Goal: Browse casually

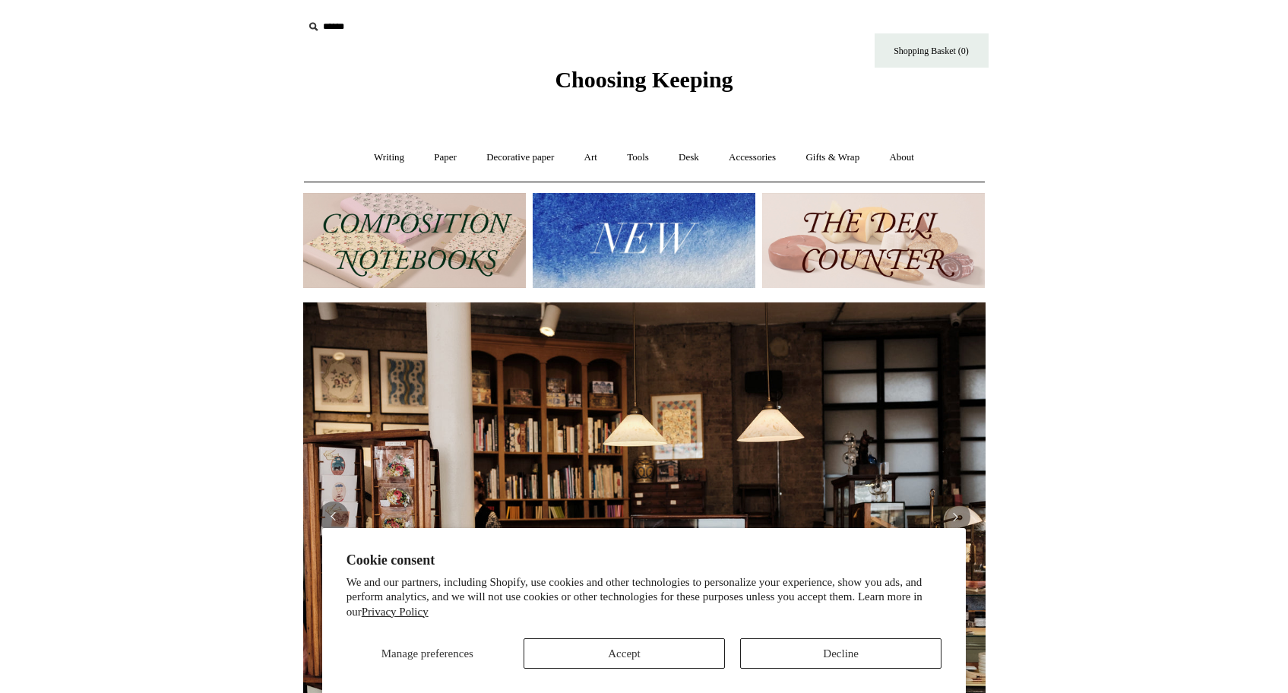
click at [673, 654] on button "Accept" at bounding box center [624, 653] width 201 height 30
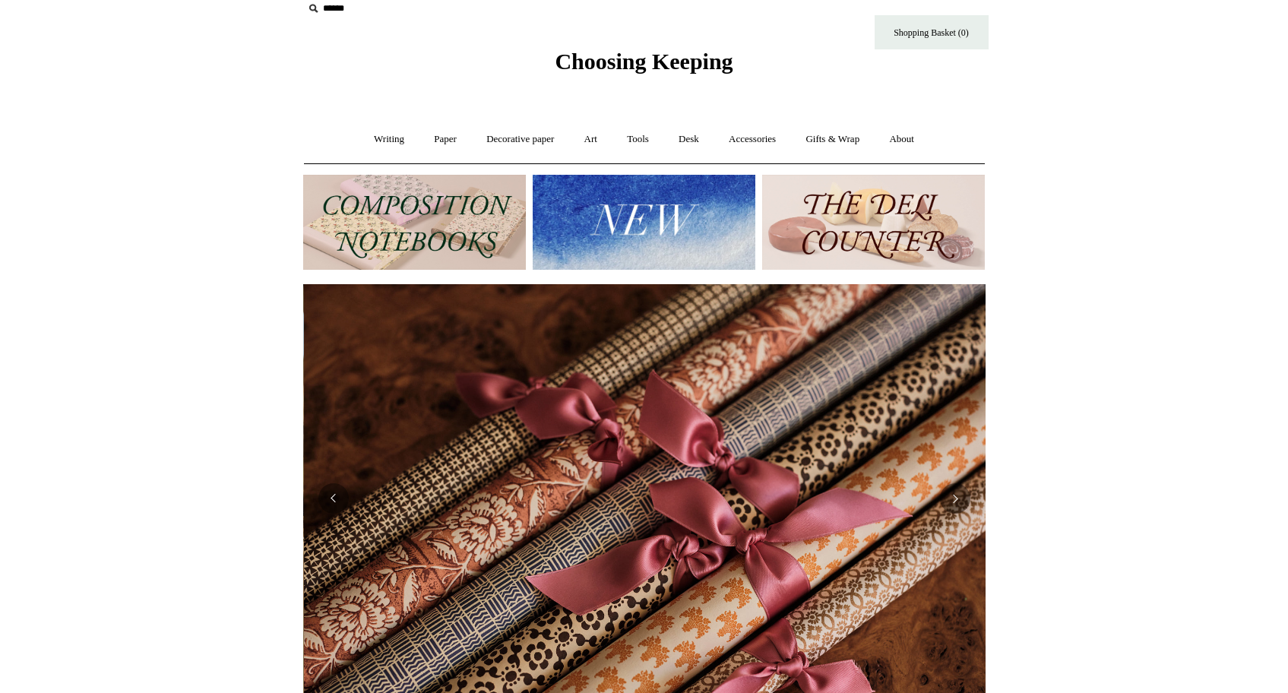
scroll to position [0, 1365]
click at [828, 138] on link "Gifts & Wrap +" at bounding box center [832, 139] width 81 height 40
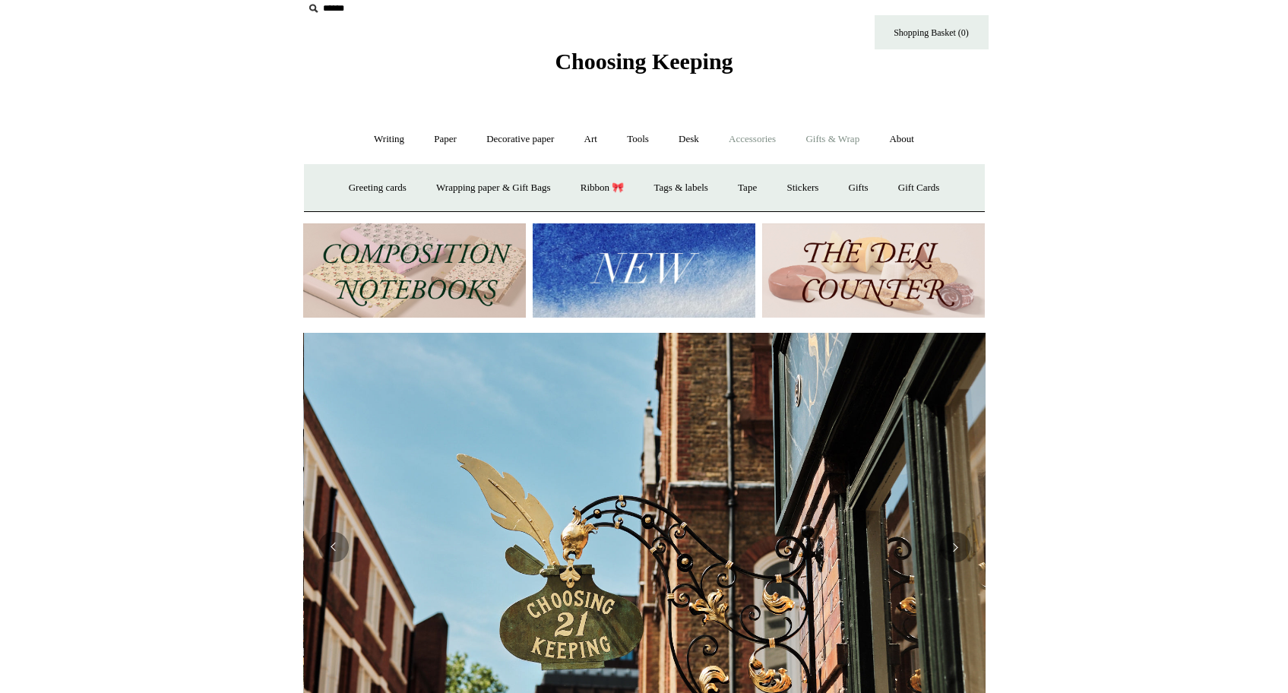
scroll to position [0, 682]
click at [764, 141] on link "Accessories +" at bounding box center [752, 139] width 74 height 40
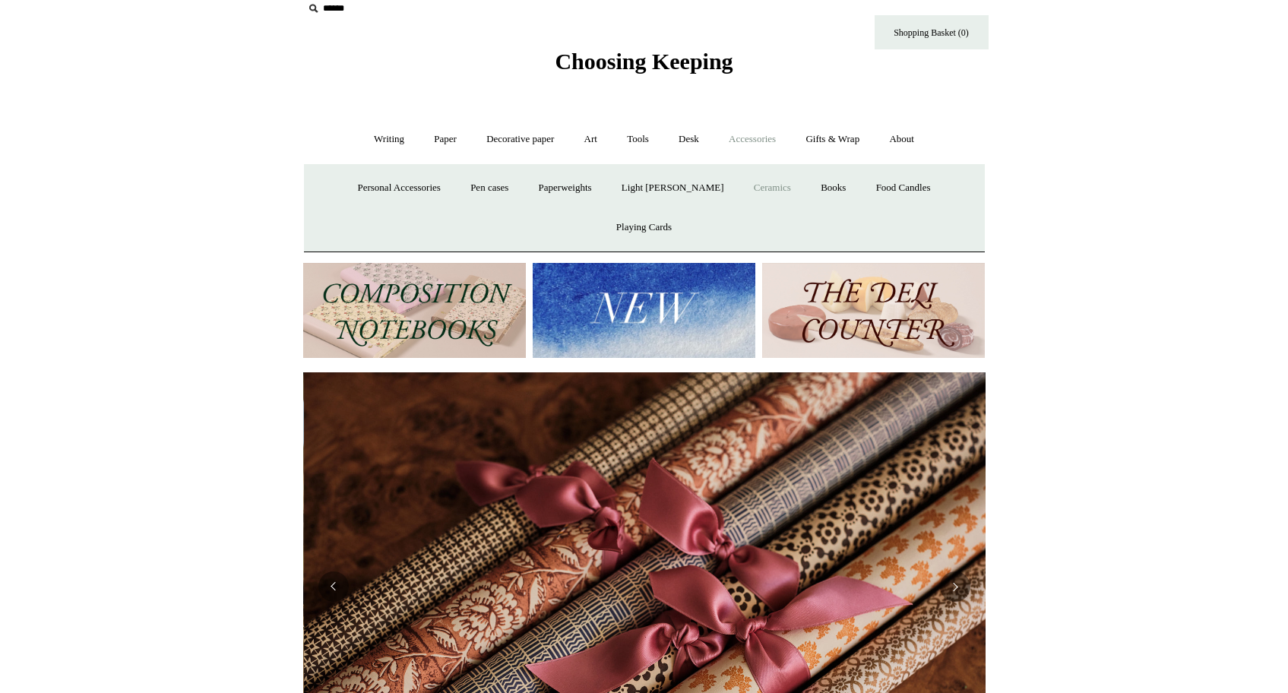
scroll to position [0, 1365]
click at [688, 137] on link "Desk +" at bounding box center [689, 139] width 48 height 40
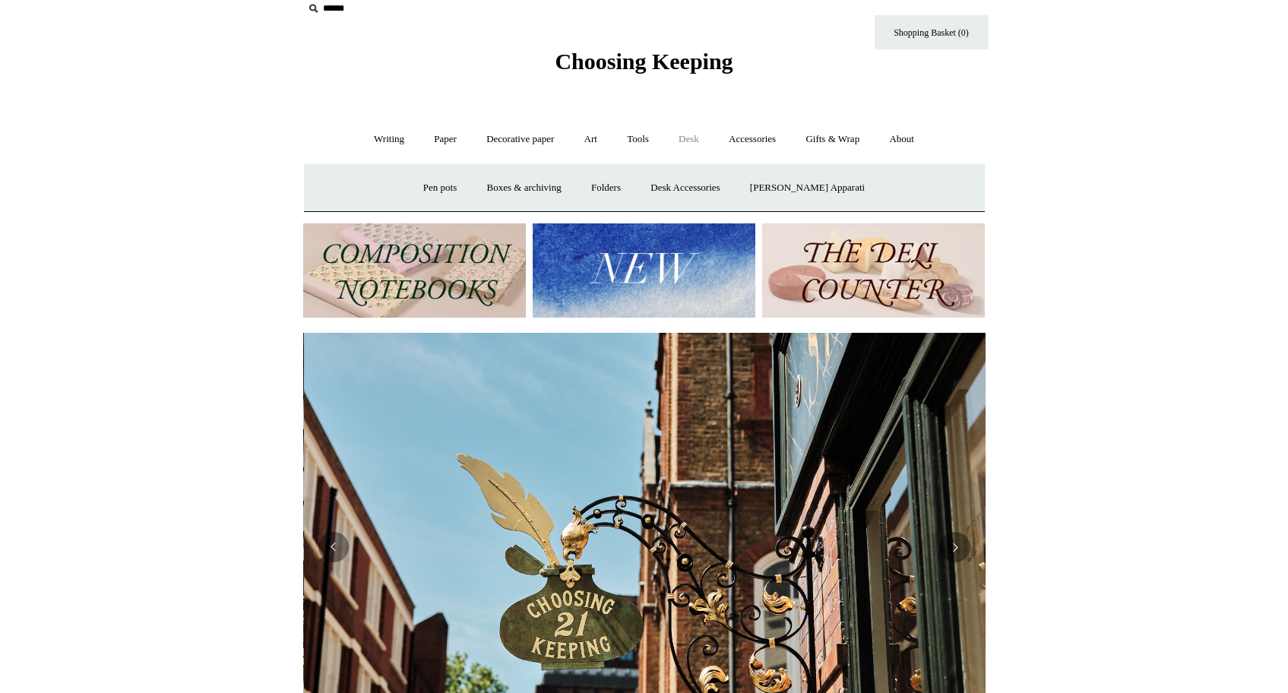
scroll to position [0, 682]
click at [643, 139] on link "Tools +" at bounding box center [637, 139] width 49 height 40
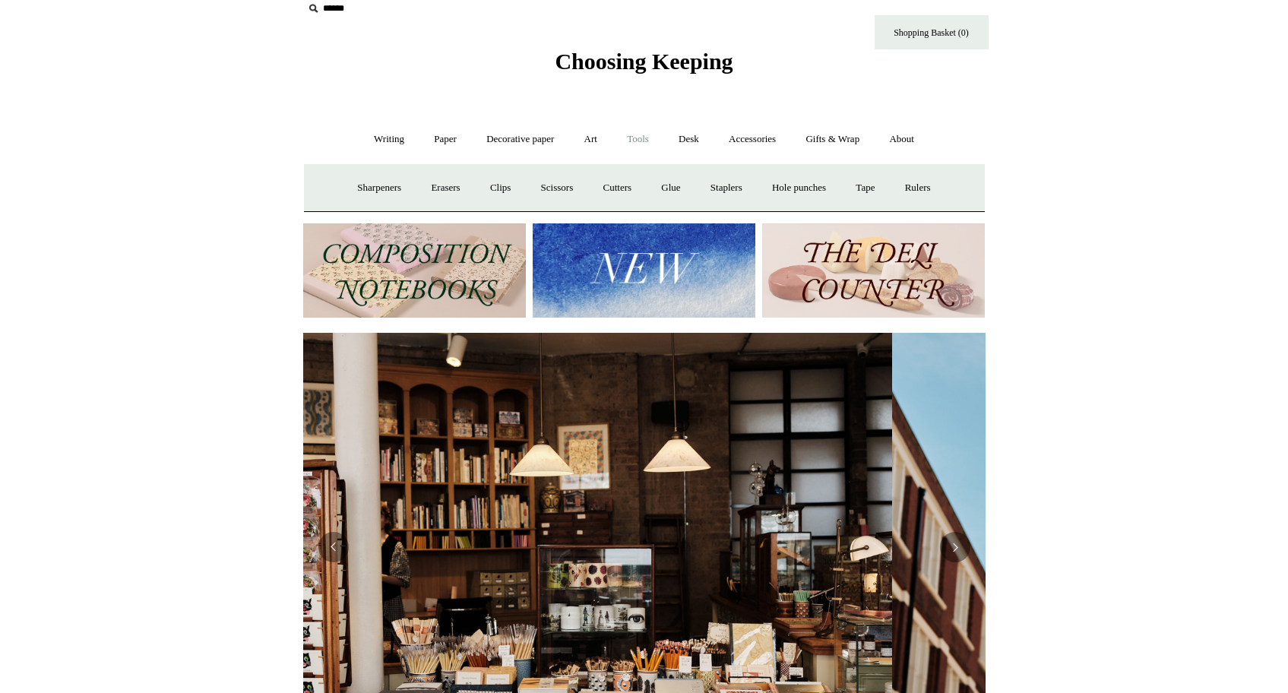
scroll to position [0, 0]
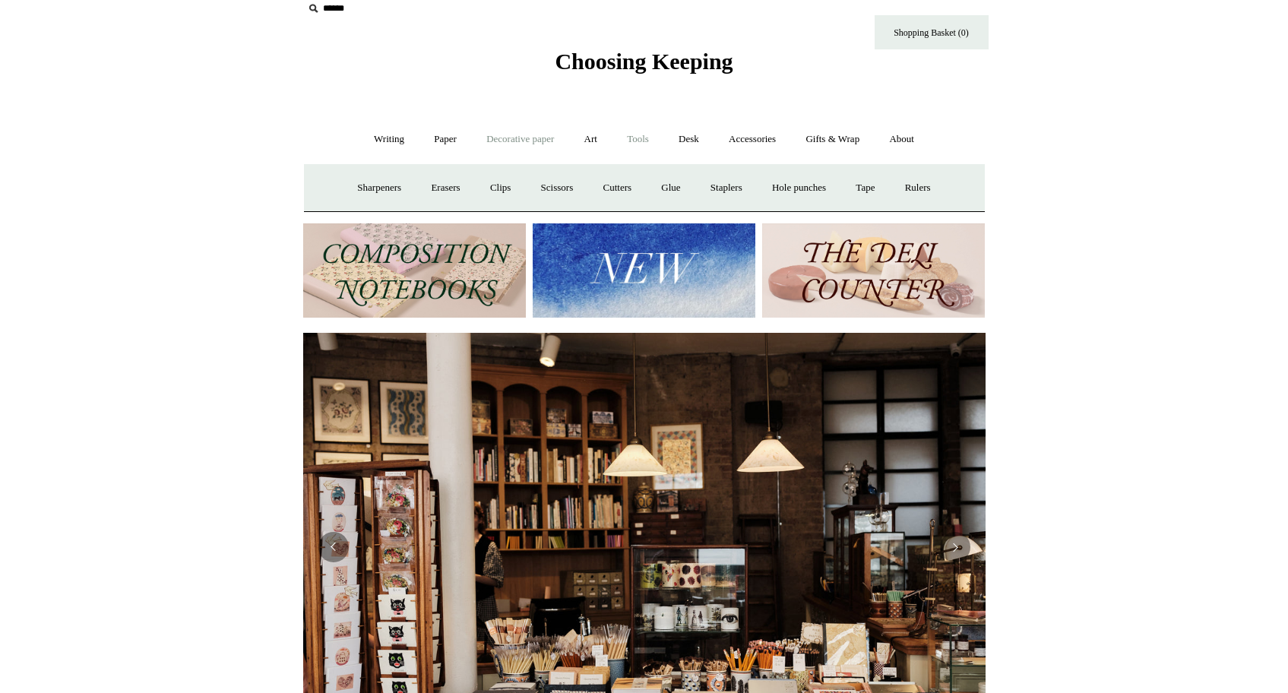
click at [511, 142] on link "Decorative paper +" at bounding box center [520, 139] width 95 height 40
click at [438, 140] on link "Paper +" at bounding box center [445, 139] width 50 height 40
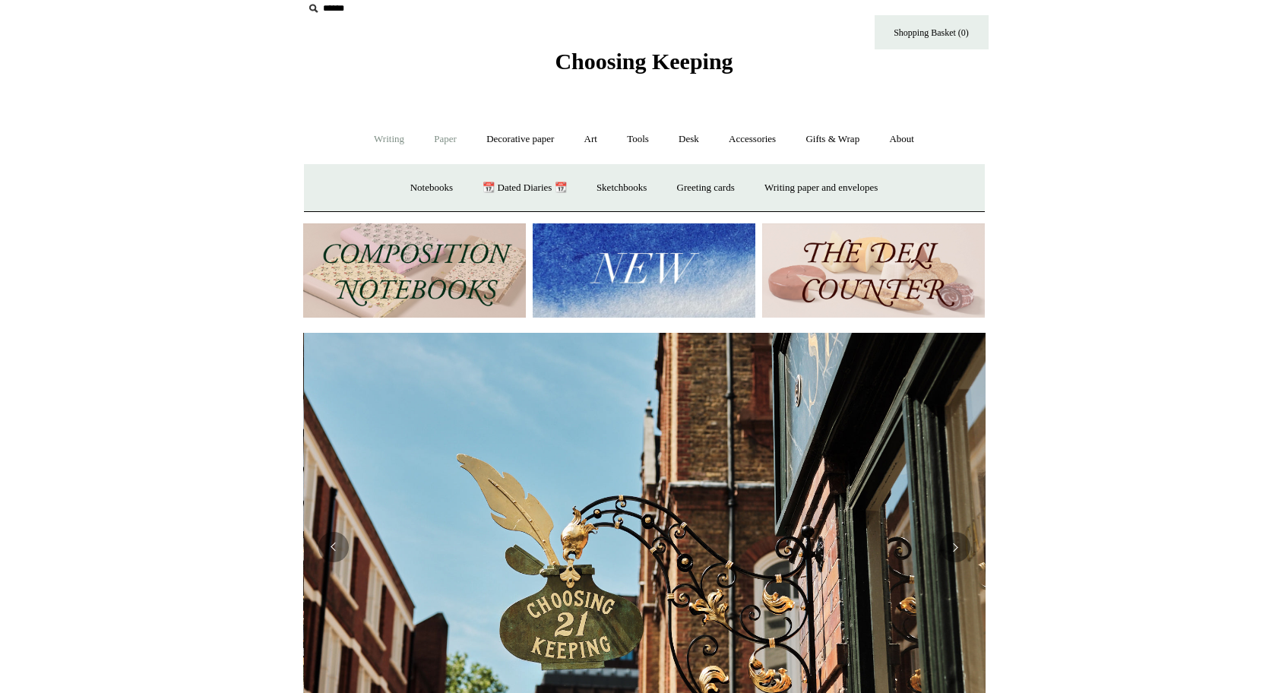
scroll to position [0, 682]
click at [417, 188] on link "Notebooks +" at bounding box center [432, 188] width 70 height 40
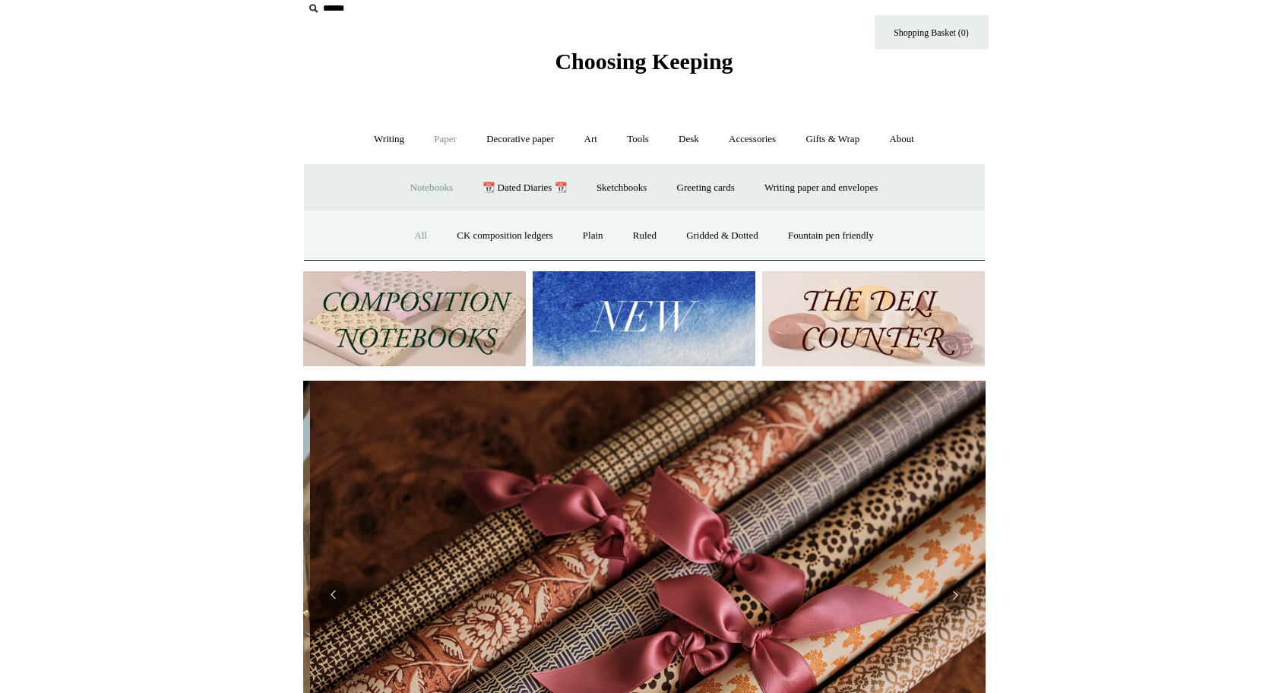
scroll to position [0, 1365]
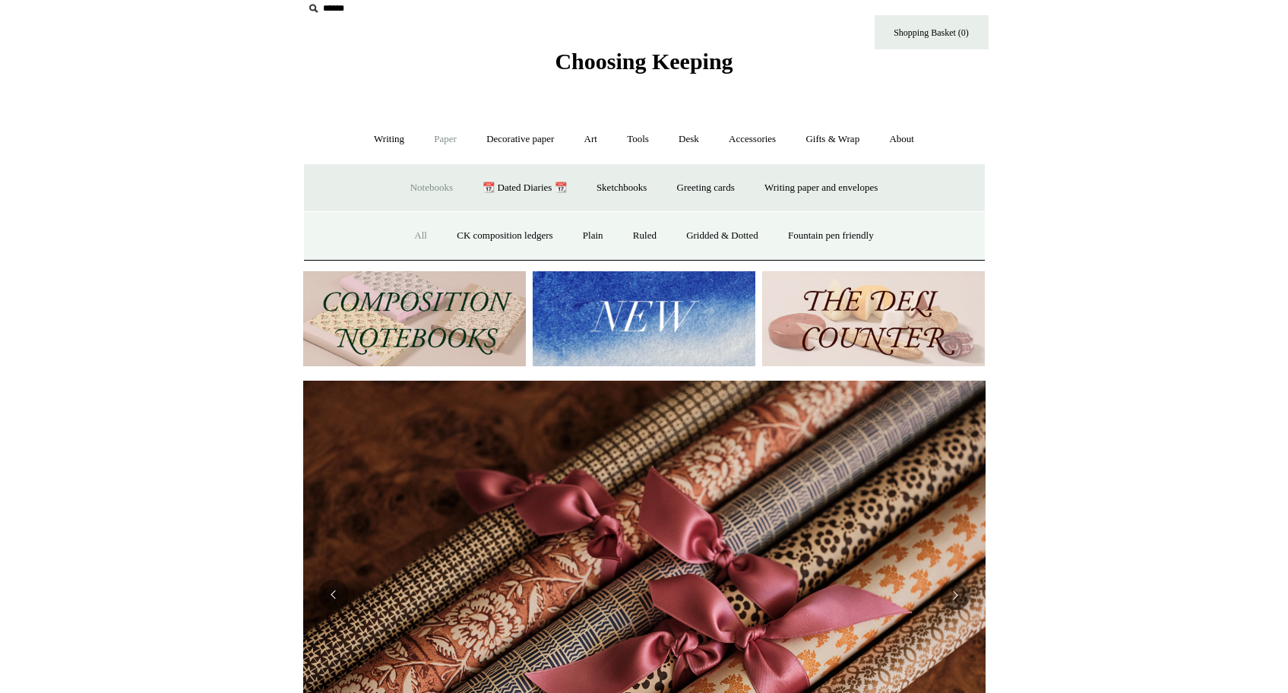
click at [404, 231] on link "All" at bounding box center [420, 236] width 40 height 40
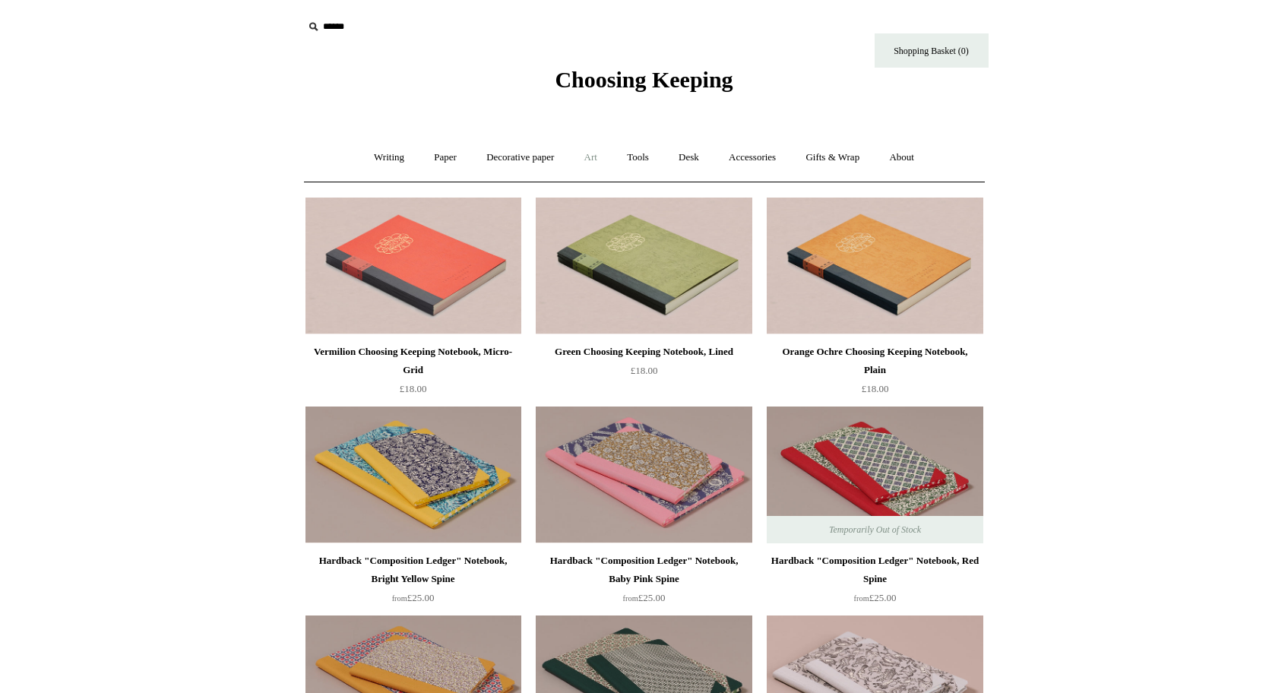
click at [598, 159] on link "Art +" at bounding box center [591, 158] width 40 height 40
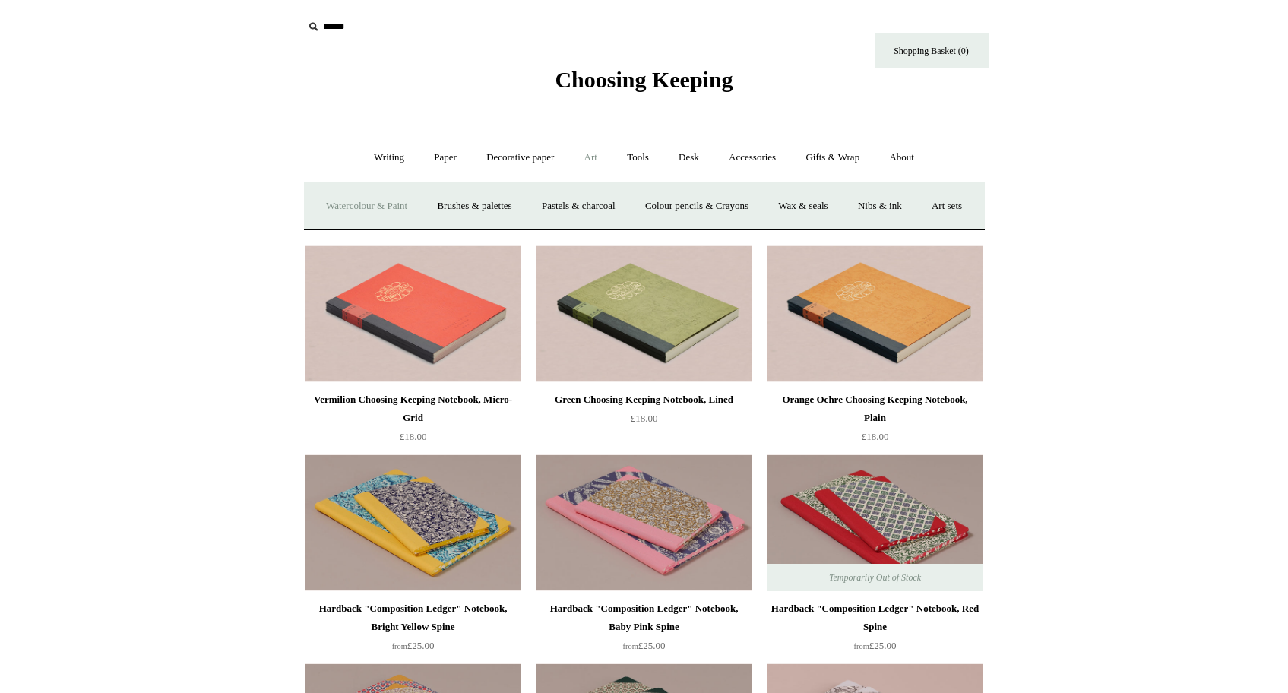
click at [384, 206] on link "Watercolour & Paint" at bounding box center [366, 206] width 109 height 40
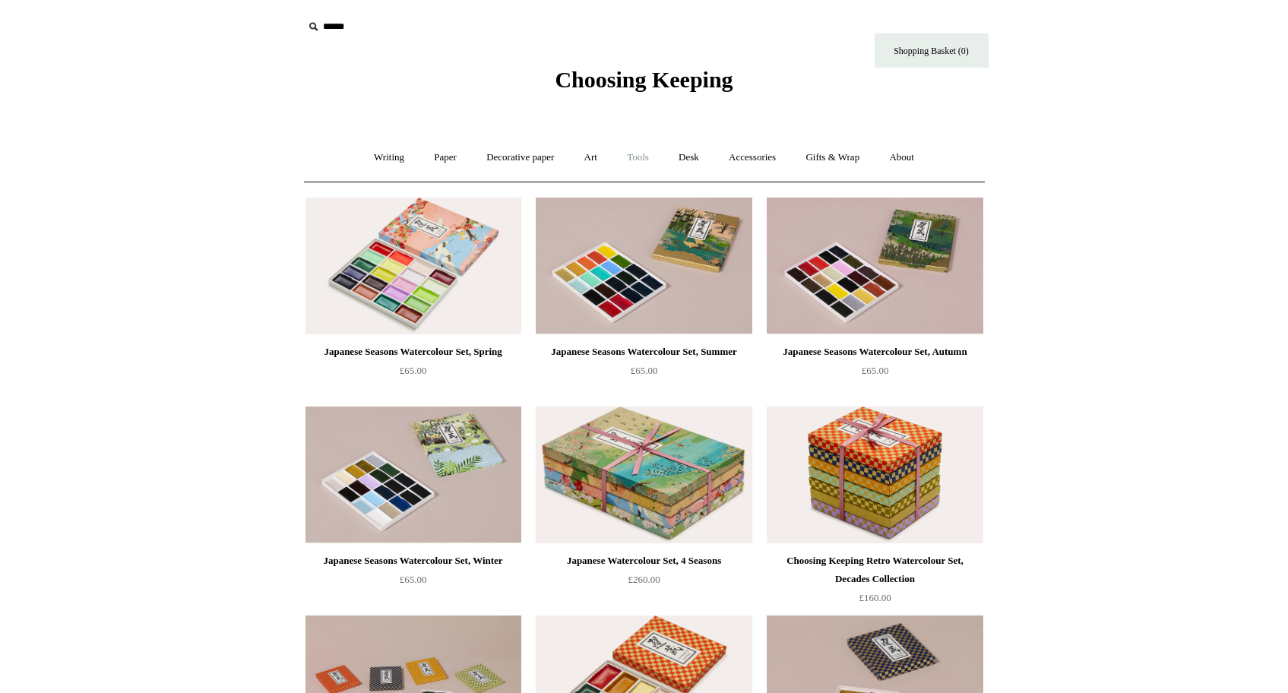
click at [644, 153] on link "Tools +" at bounding box center [637, 158] width 49 height 40
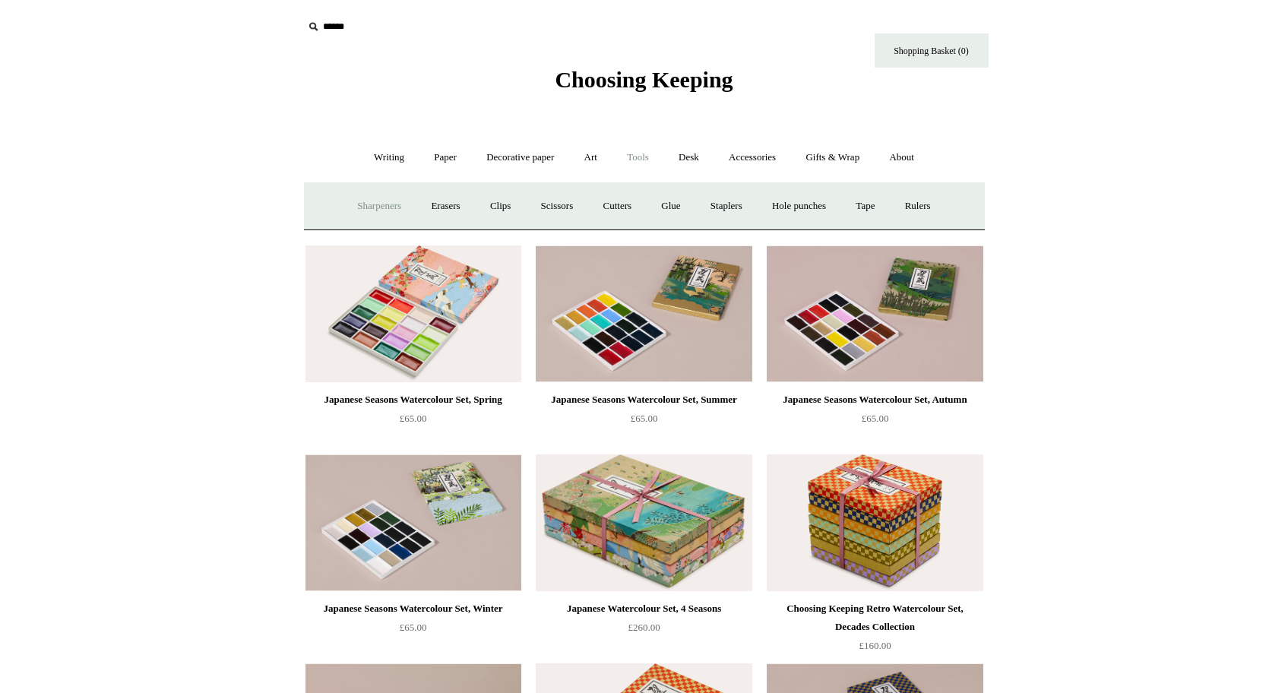
click at [364, 203] on link "Sharpeners" at bounding box center [378, 206] width 71 height 40
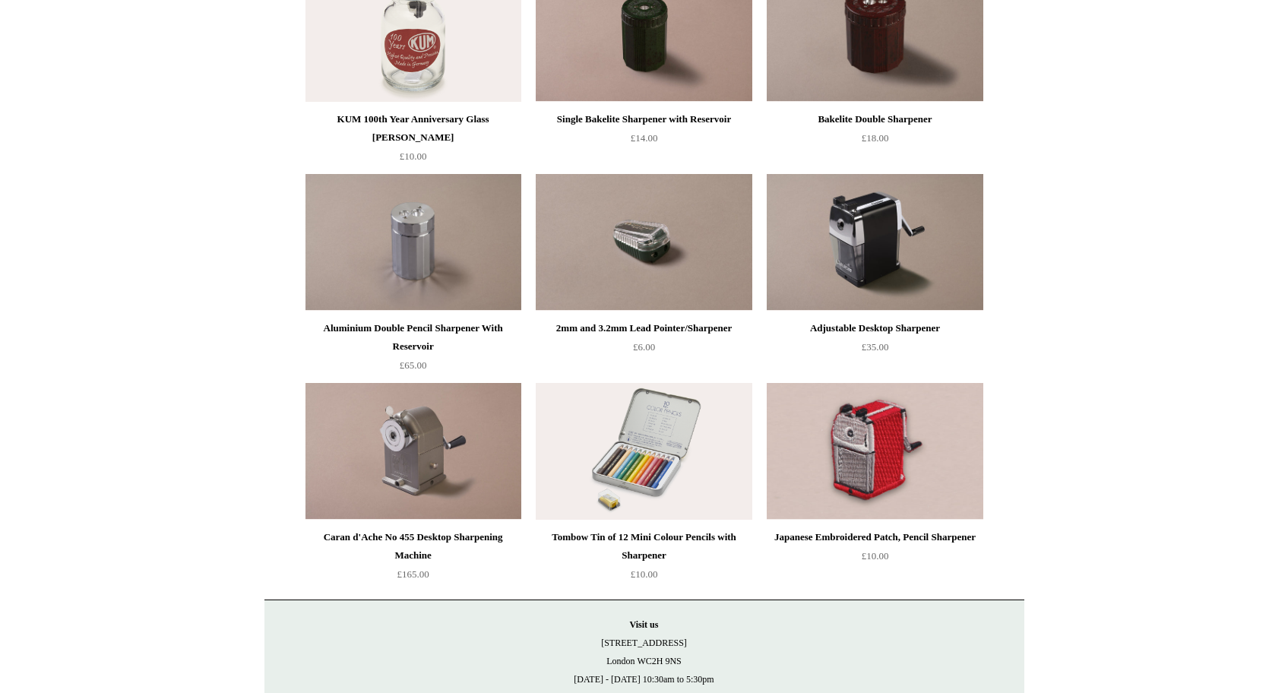
scroll to position [657, 0]
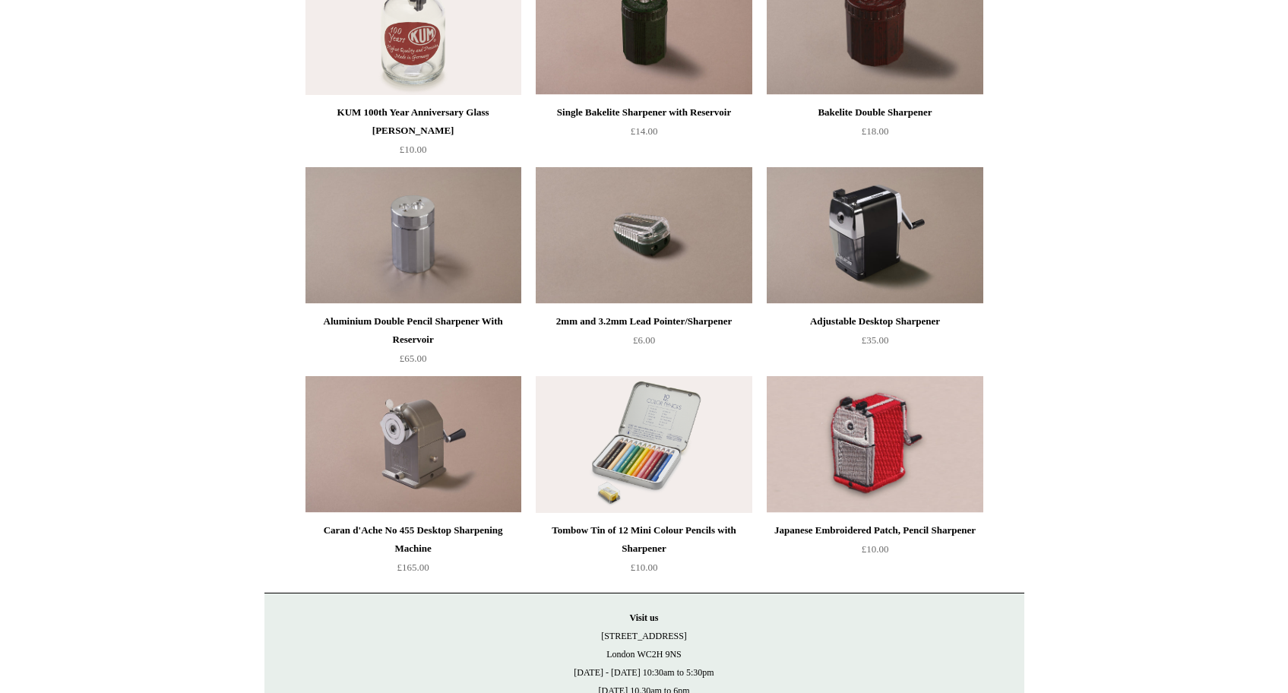
drag, startPoint x: 1287, startPoint y: 338, endPoint x: 1287, endPoint y: 368, distance: 29.6
click at [1287, 368] on html "Menu Choosing Keeping * Shipping Information Shopping Basket (0) * ⤺ + +" at bounding box center [644, 87] width 1288 height 1488
drag, startPoint x: 1192, startPoint y: 380, endPoint x: 1201, endPoint y: 385, distance: 9.9
click at [1192, 380] on html "Menu Choosing Keeping * Shipping Information Shopping Basket (0) * ⤺ + +" at bounding box center [644, 87] width 1288 height 1488
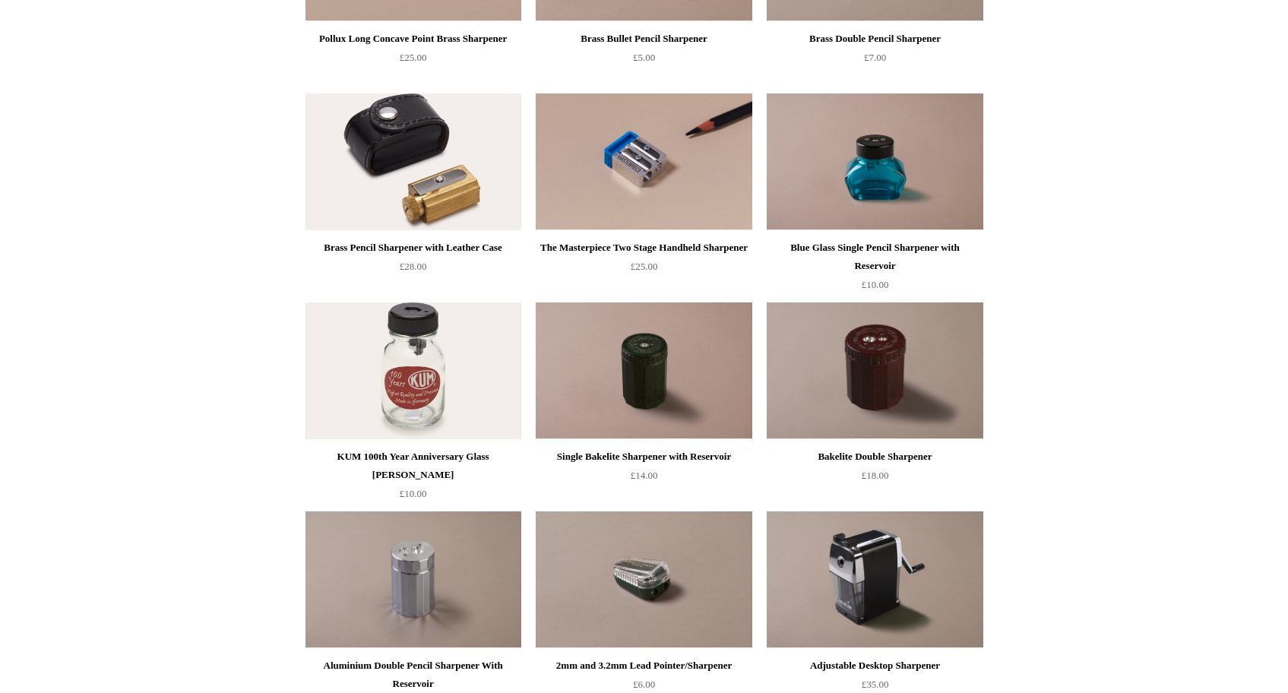
scroll to position [0, 0]
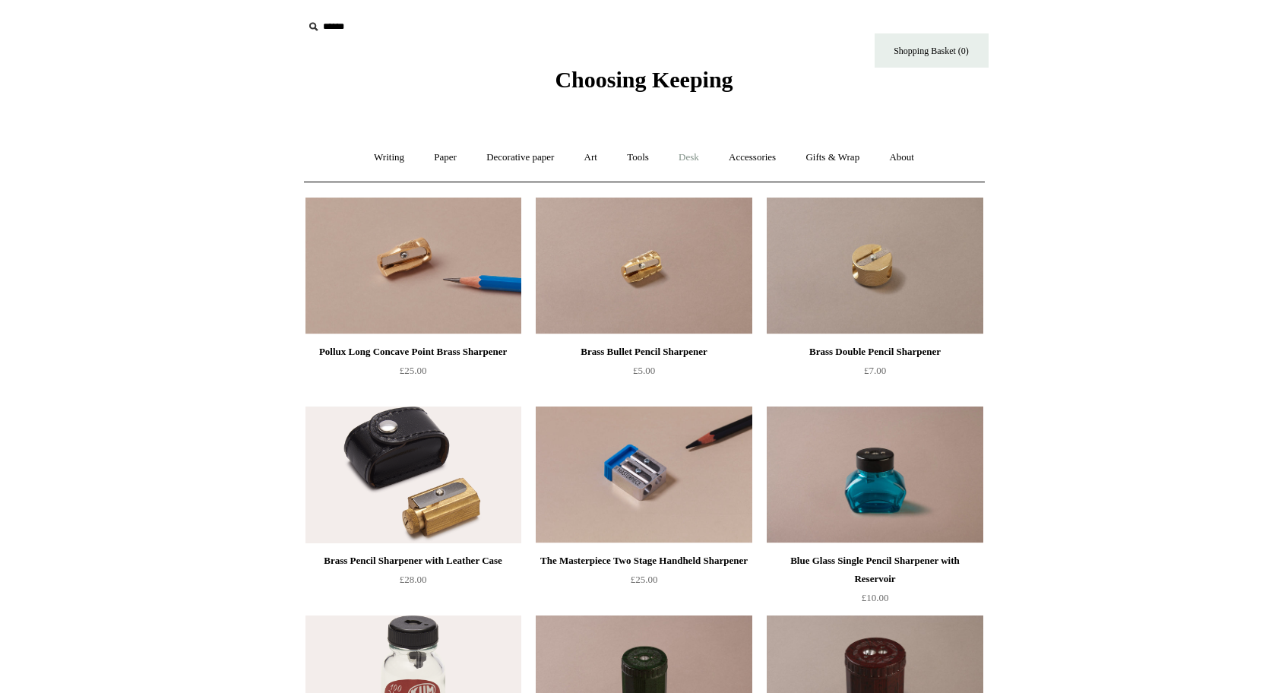
click at [689, 157] on link "Desk +" at bounding box center [689, 158] width 48 height 40
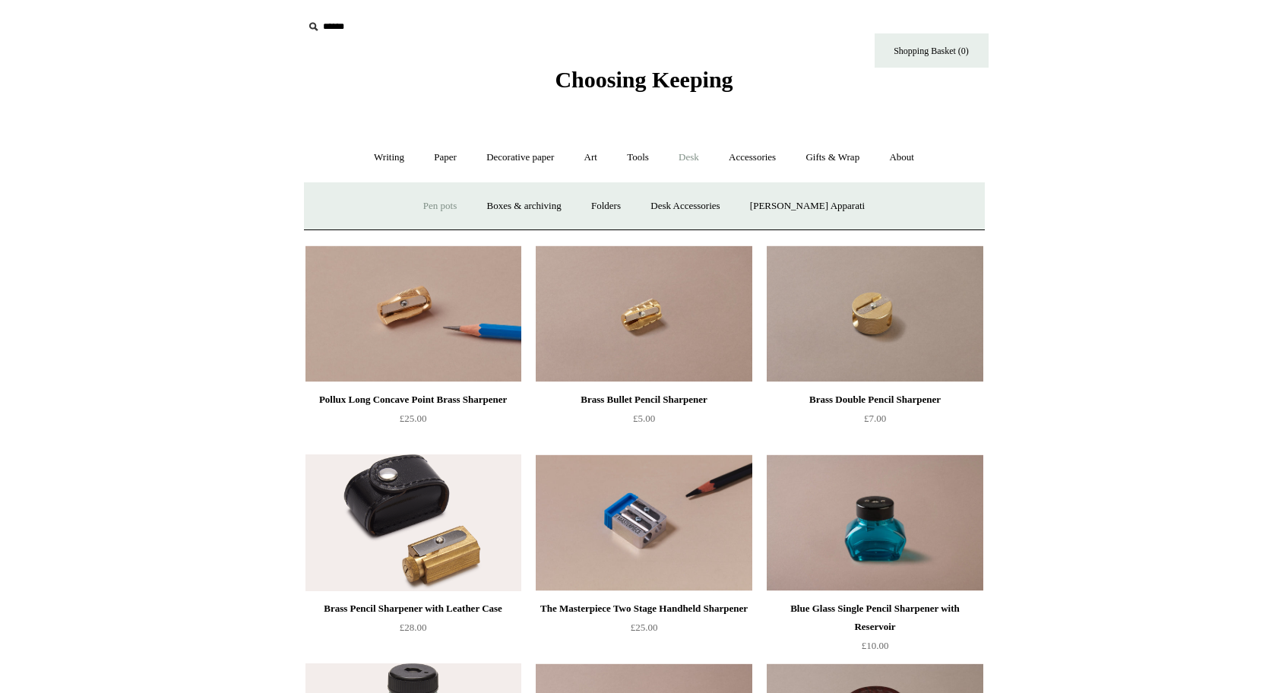
click at [462, 207] on link "Pen pots" at bounding box center [440, 206] width 61 height 40
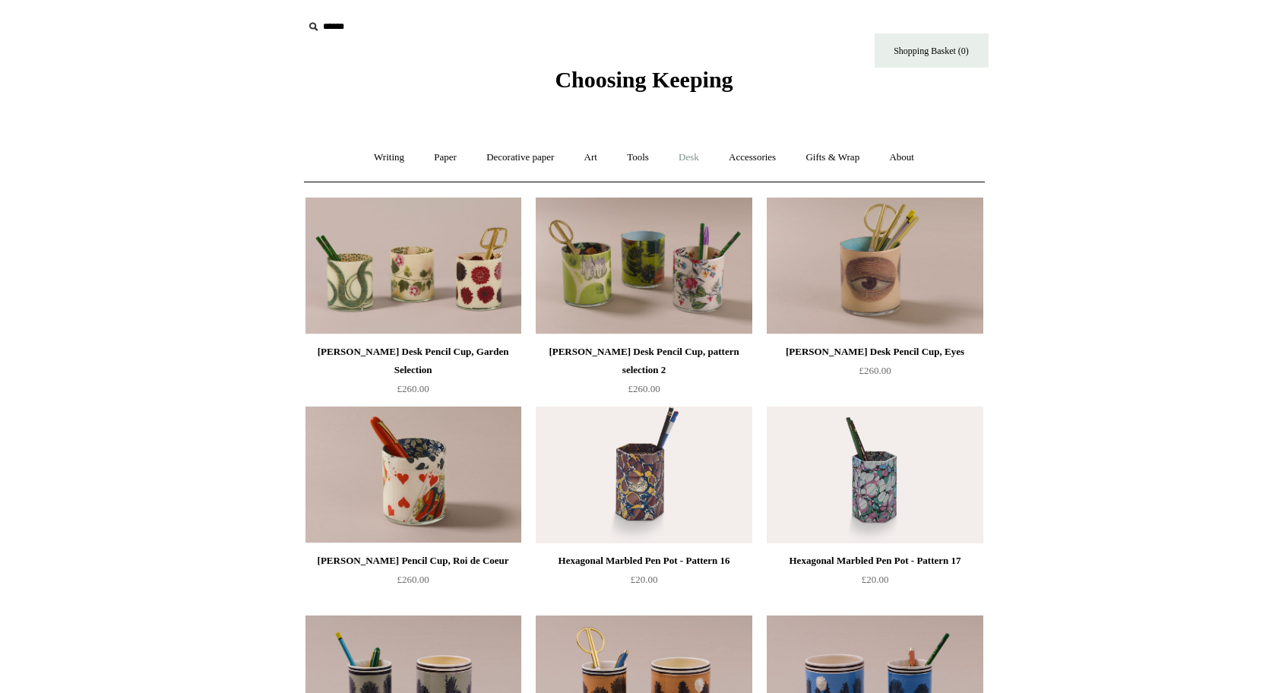
click at [700, 157] on link "Desk +" at bounding box center [689, 158] width 48 height 40
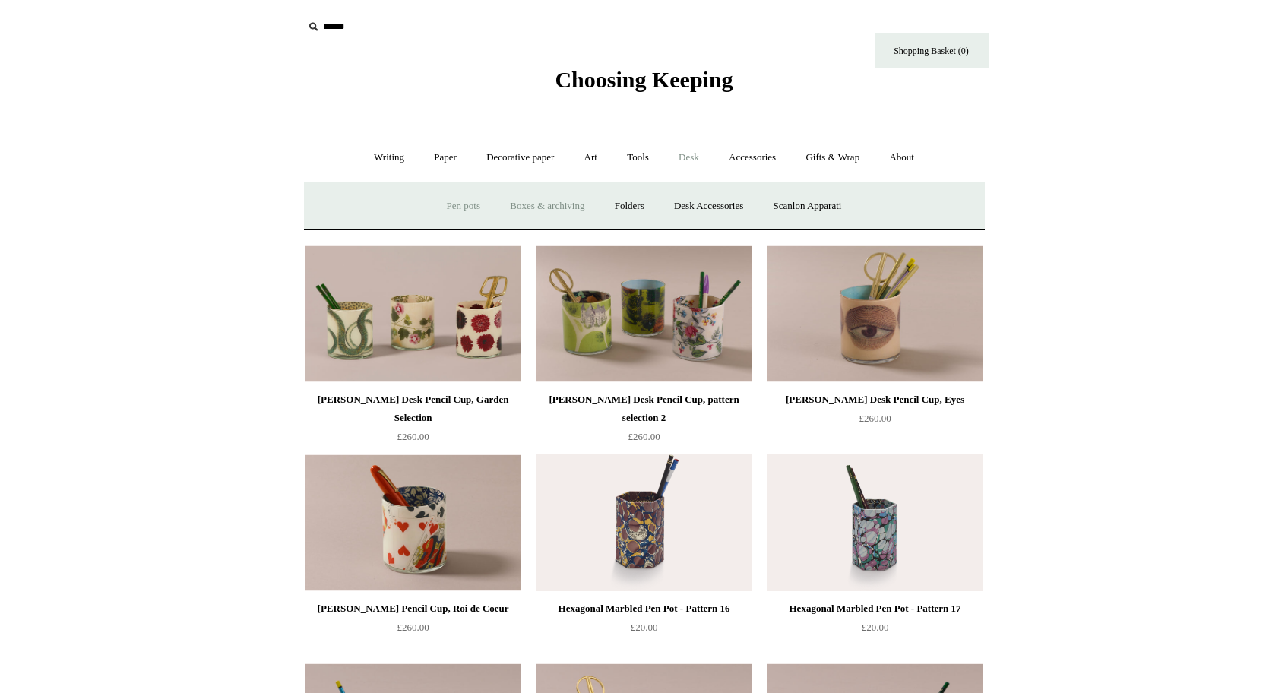
click at [541, 206] on link "Boxes & archiving" at bounding box center [547, 206] width 102 height 40
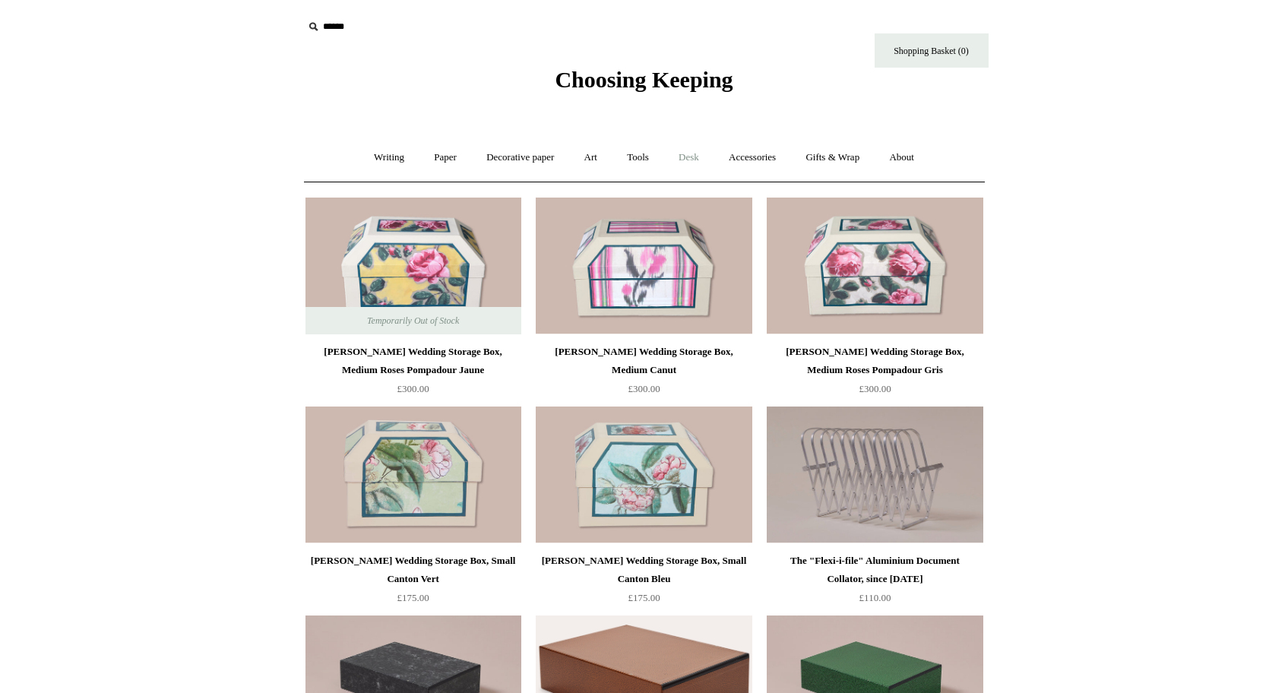
click at [696, 155] on link "Desk +" at bounding box center [689, 158] width 48 height 40
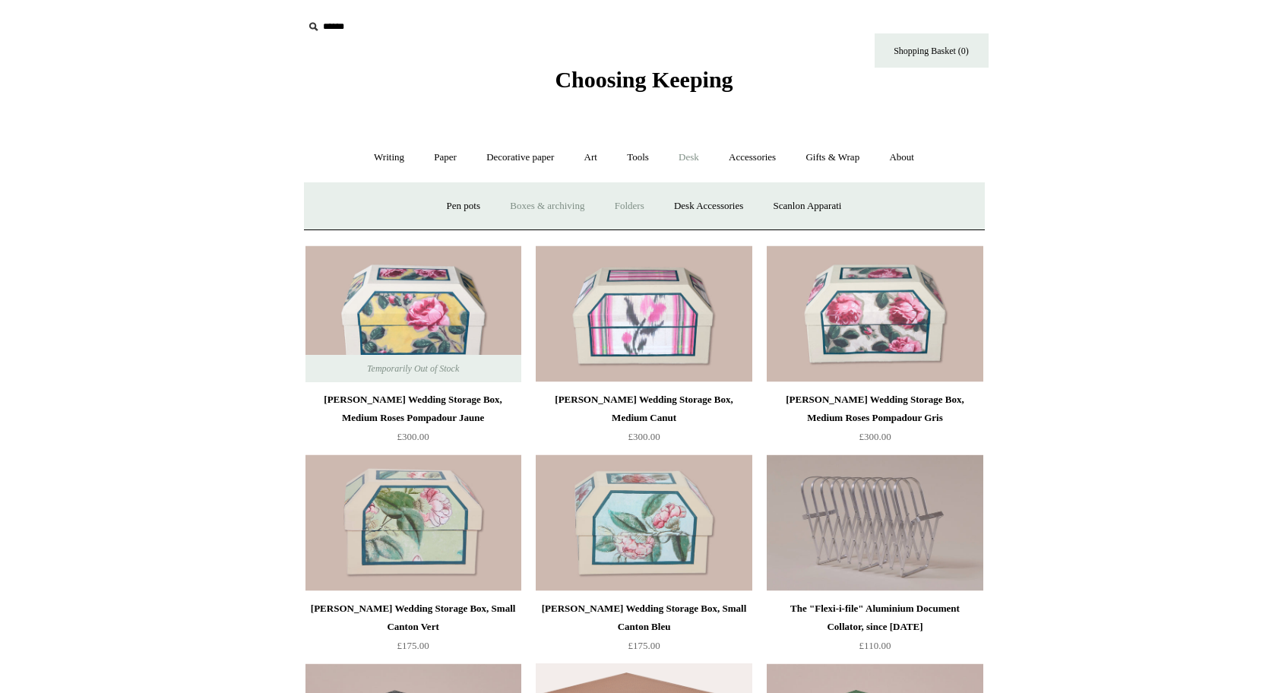
click at [630, 207] on link "Folders" at bounding box center [629, 206] width 57 height 40
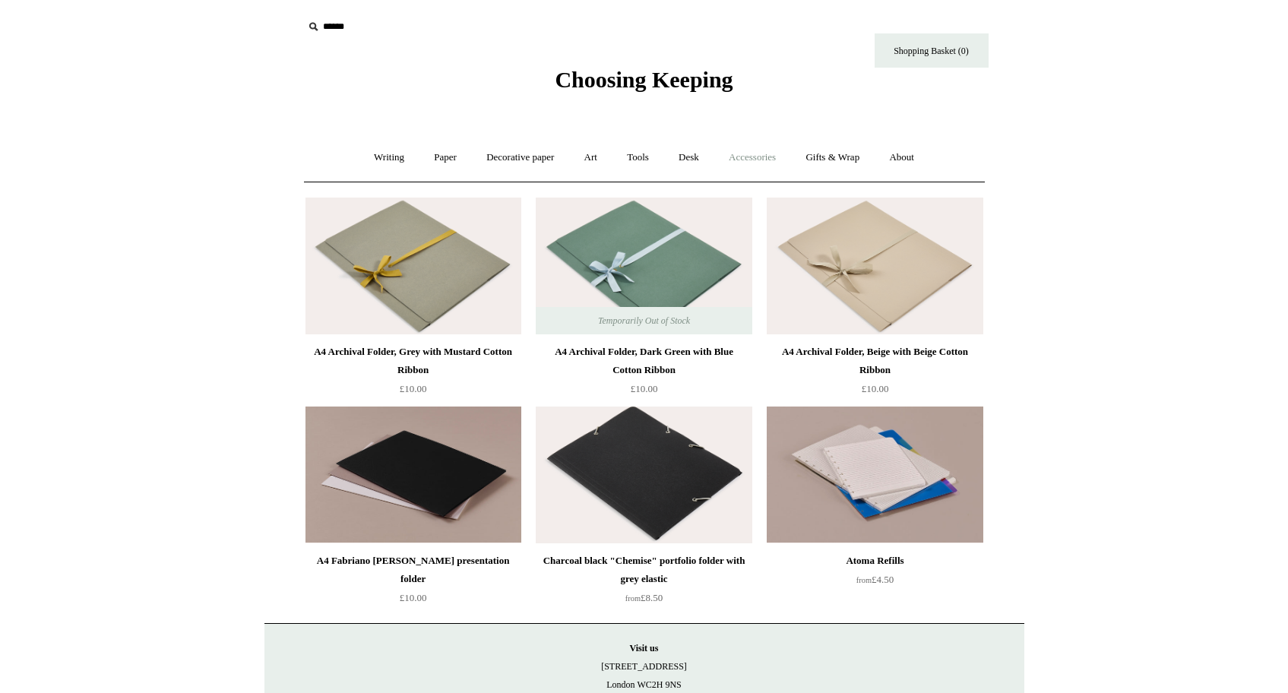
click at [770, 157] on link "Accessories +" at bounding box center [752, 158] width 74 height 40
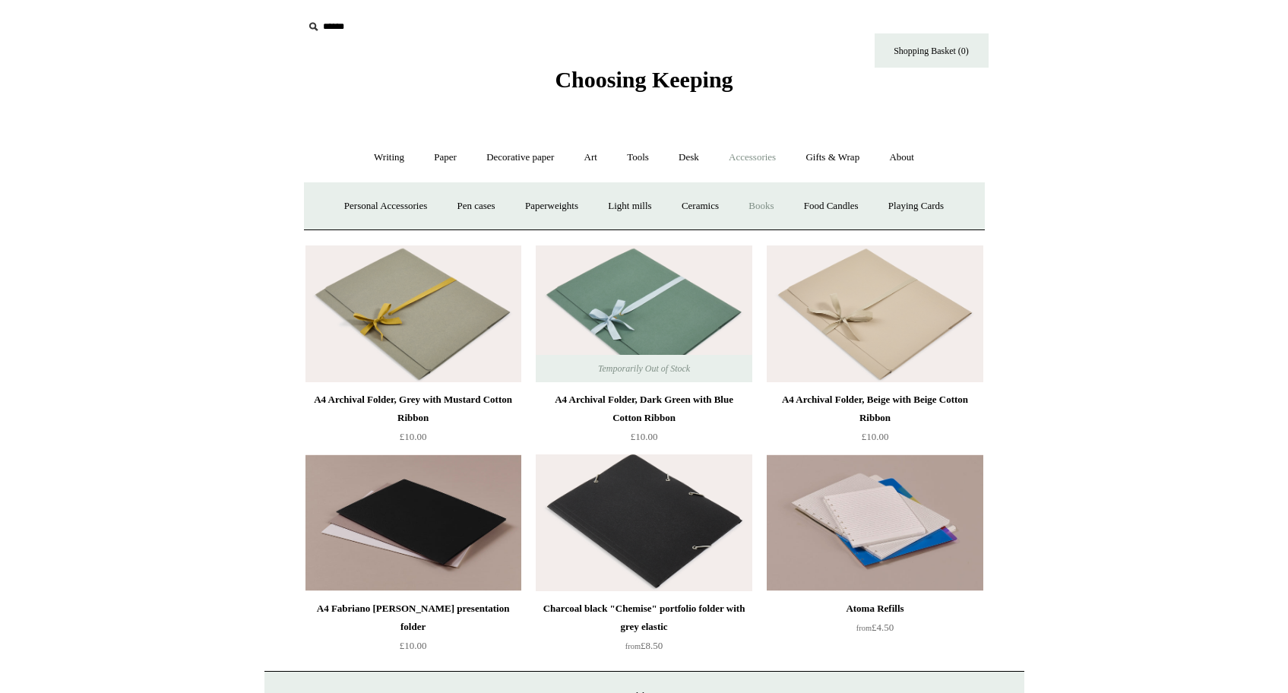
click at [769, 205] on link "Books" at bounding box center [761, 206] width 52 height 40
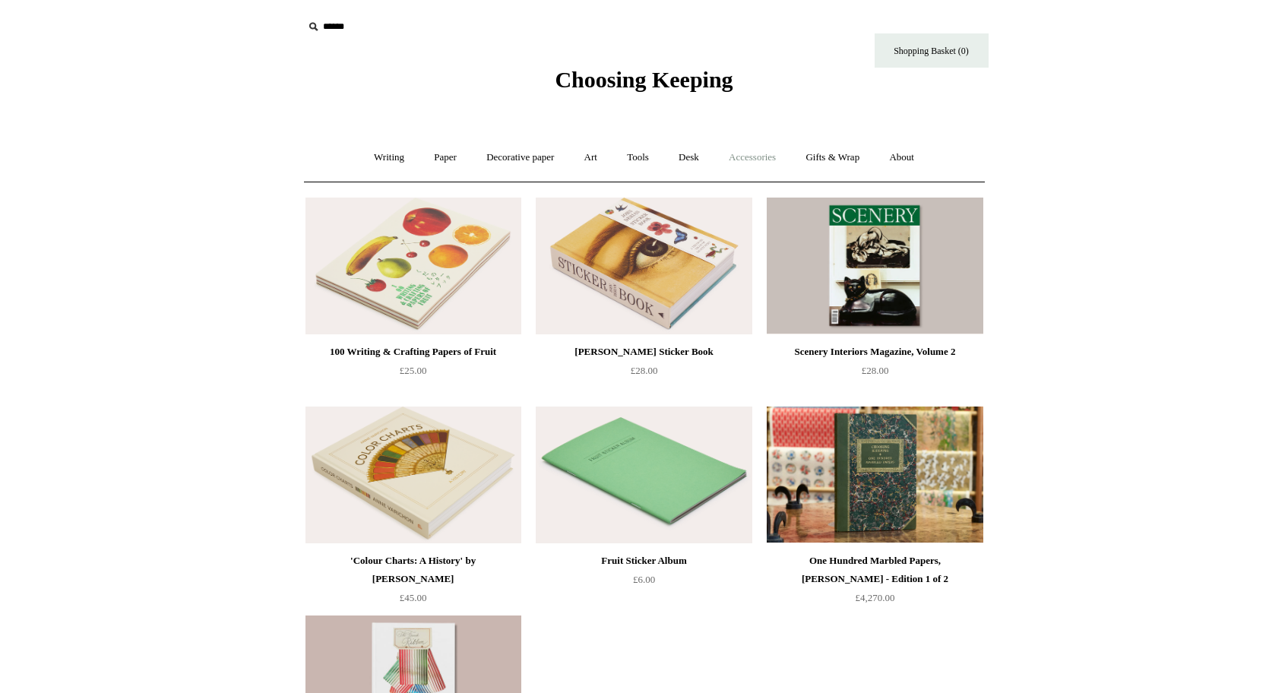
click at [761, 160] on link "Accessories +" at bounding box center [752, 158] width 74 height 40
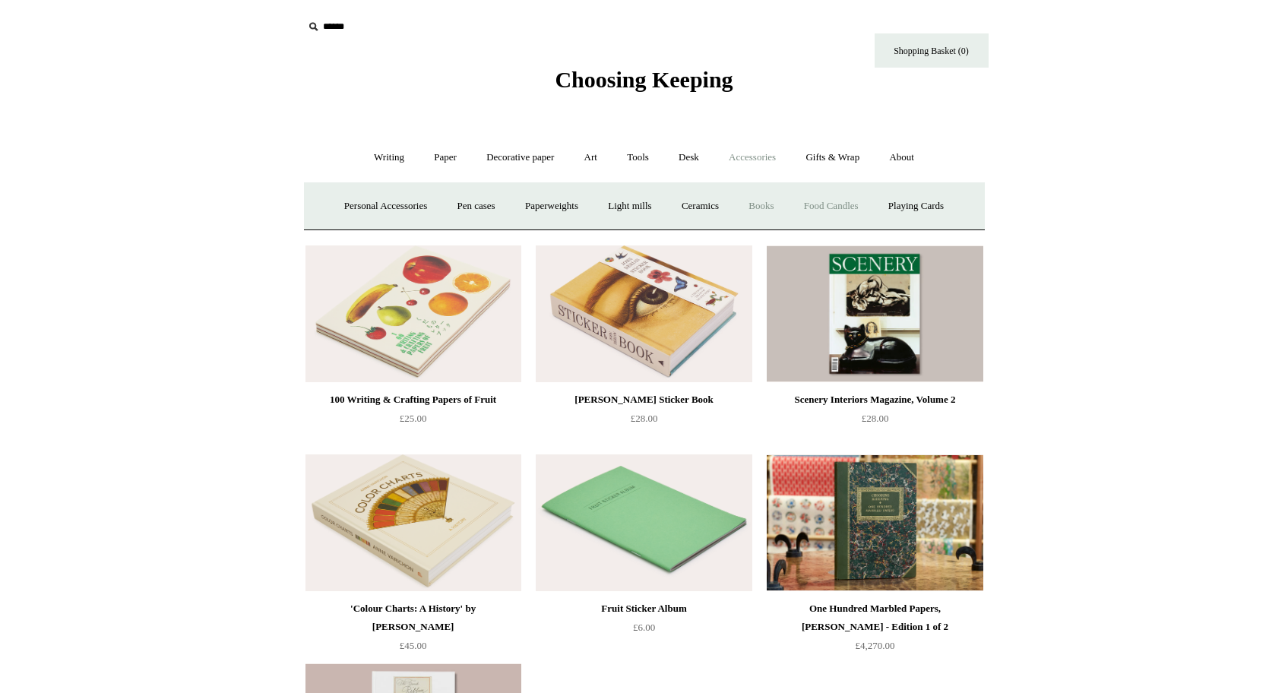
click at [850, 208] on link "Food Candles" at bounding box center [831, 206] width 82 height 40
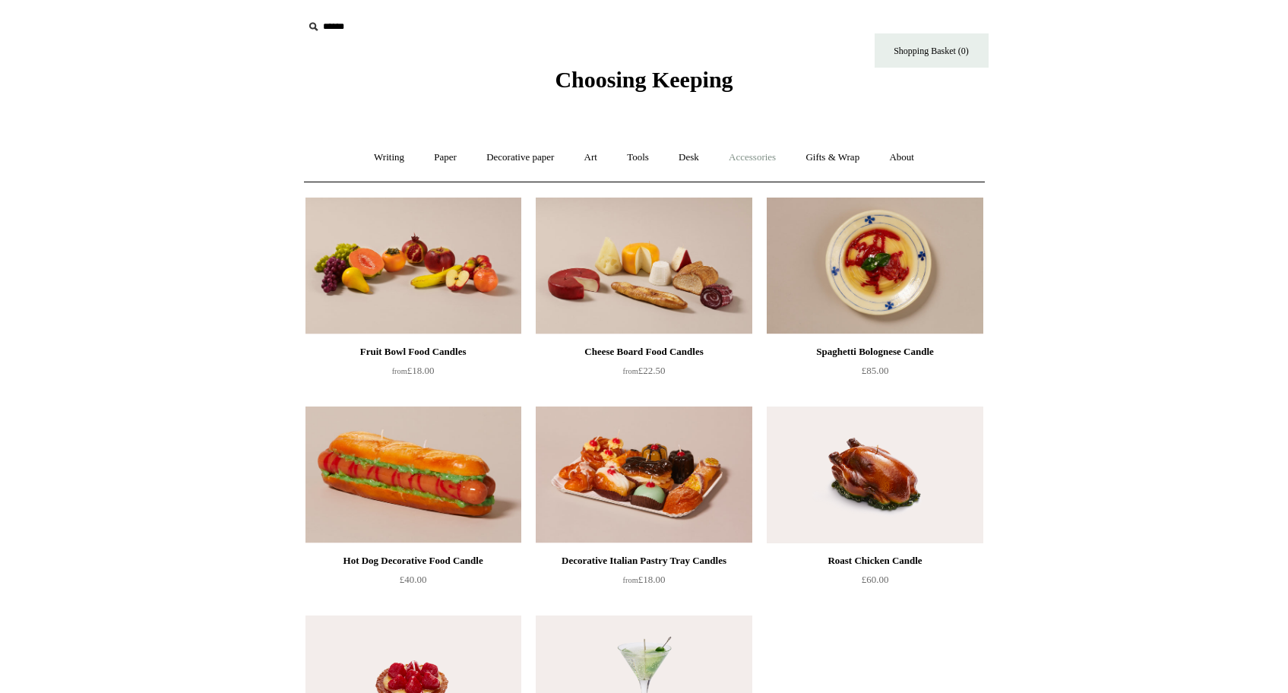
click at [780, 161] on link "Accessories +" at bounding box center [752, 158] width 74 height 40
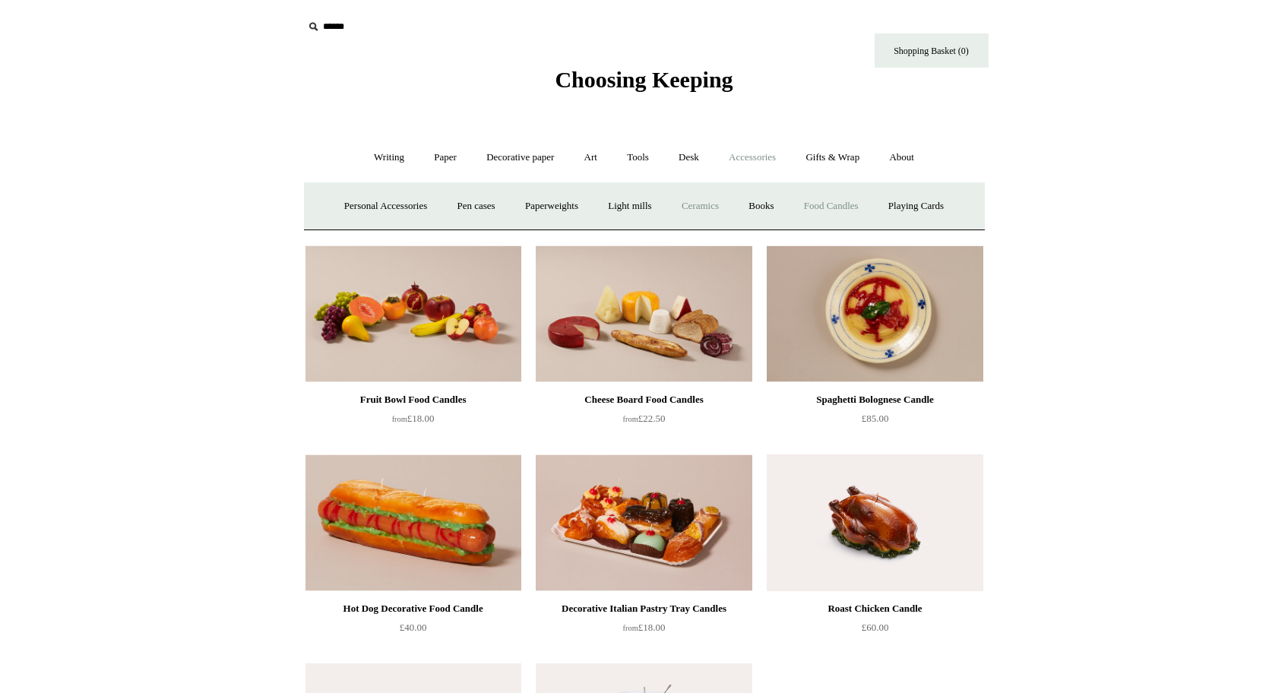
click at [699, 201] on link "Ceramics +" at bounding box center [700, 206] width 65 height 40
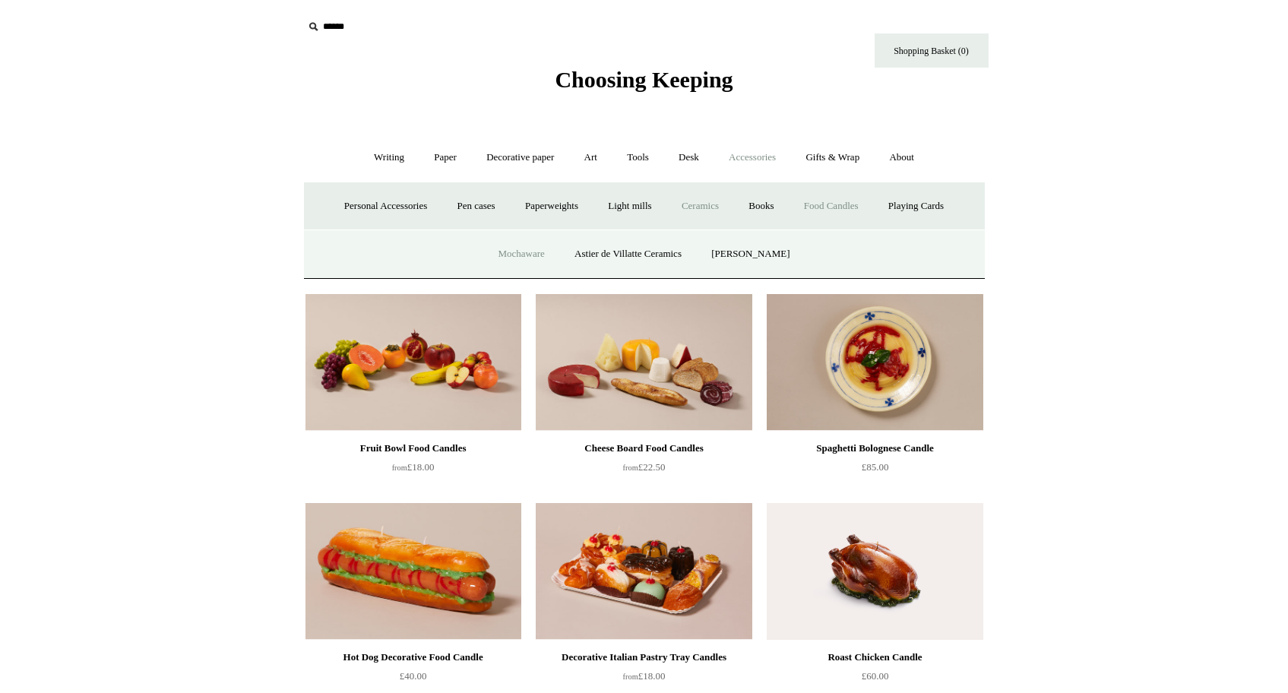
click at [516, 254] on link "Mochaware" at bounding box center [521, 254] width 74 height 40
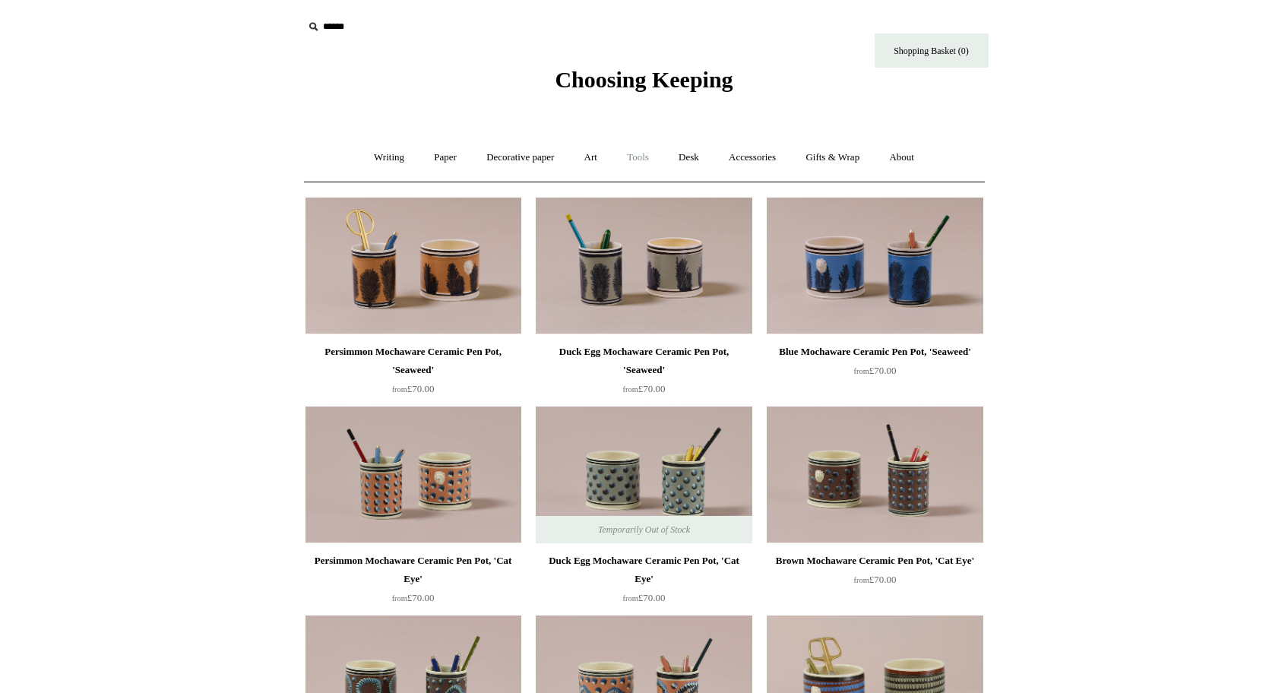
click at [642, 158] on link "Tools +" at bounding box center [637, 158] width 49 height 40
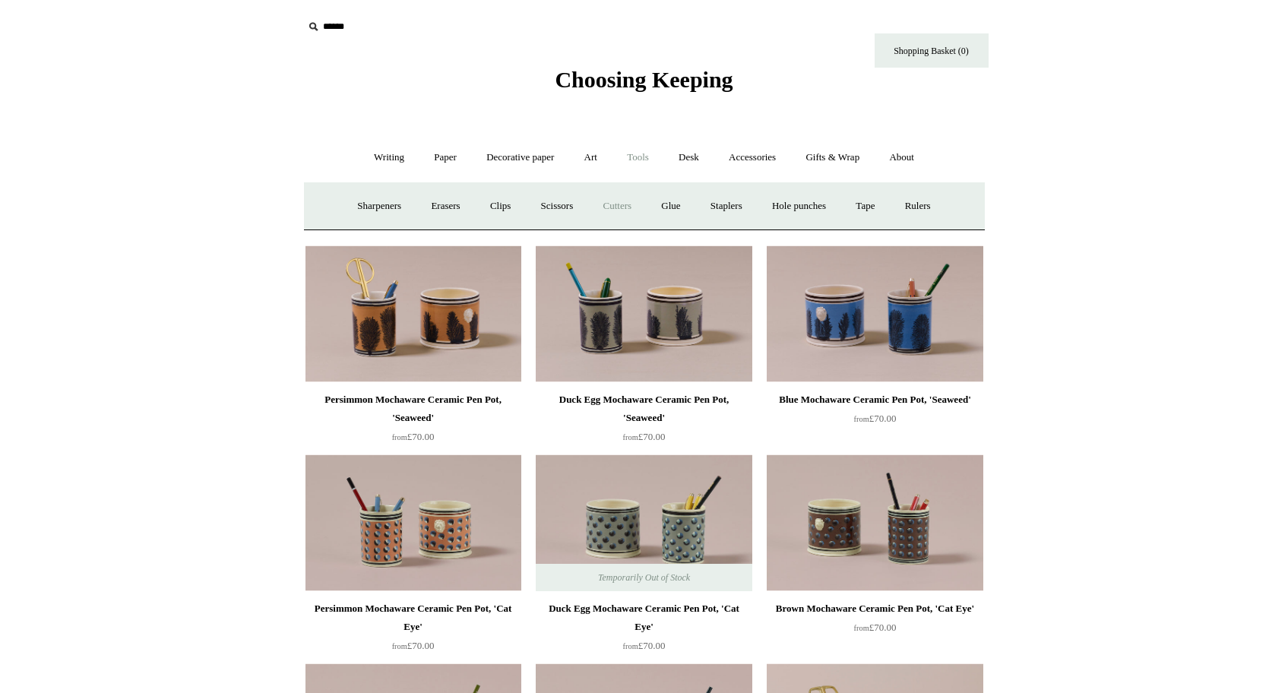
click at [619, 207] on link "Cutters" at bounding box center [617, 206] width 56 height 40
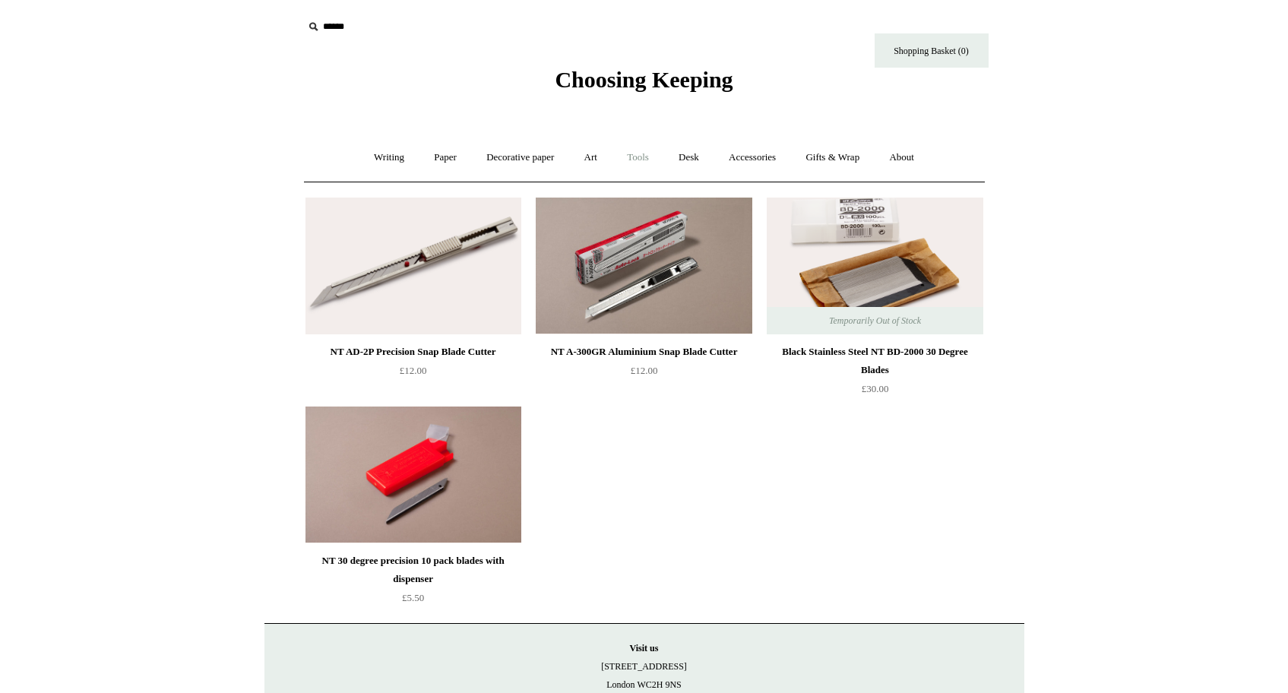
click at [641, 154] on link "Tools +" at bounding box center [637, 158] width 49 height 40
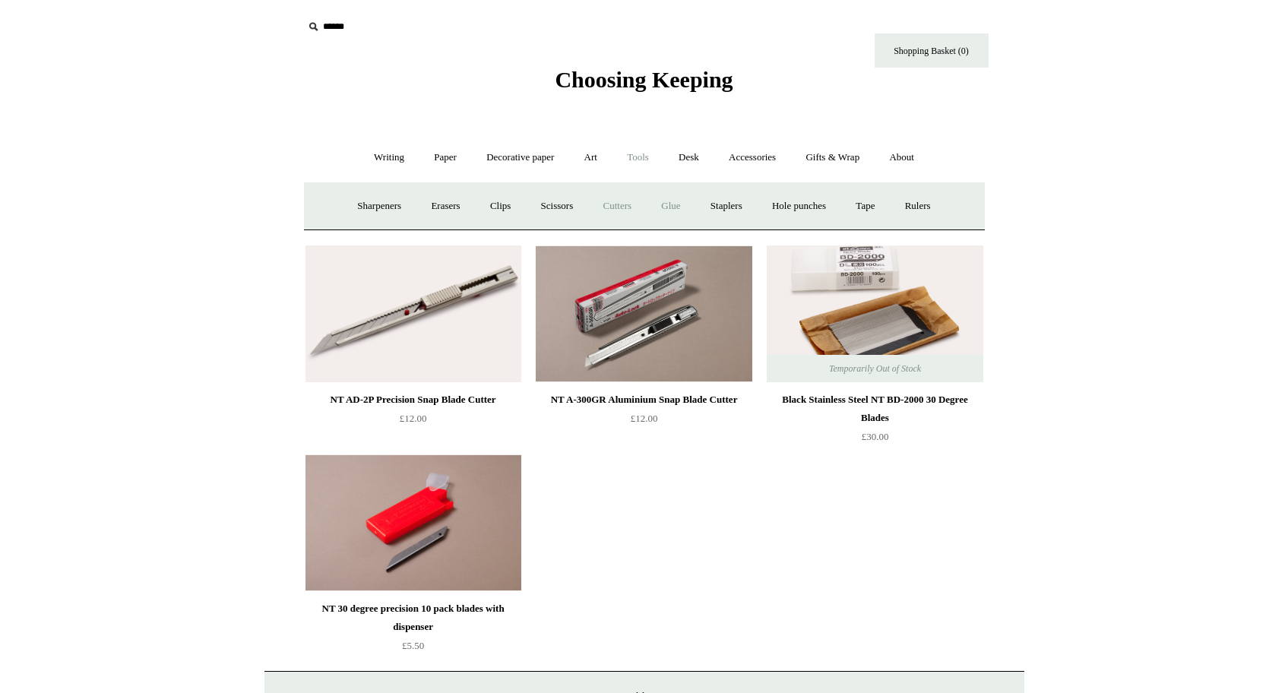
click at [674, 204] on link "Glue" at bounding box center [670, 206] width 46 height 40
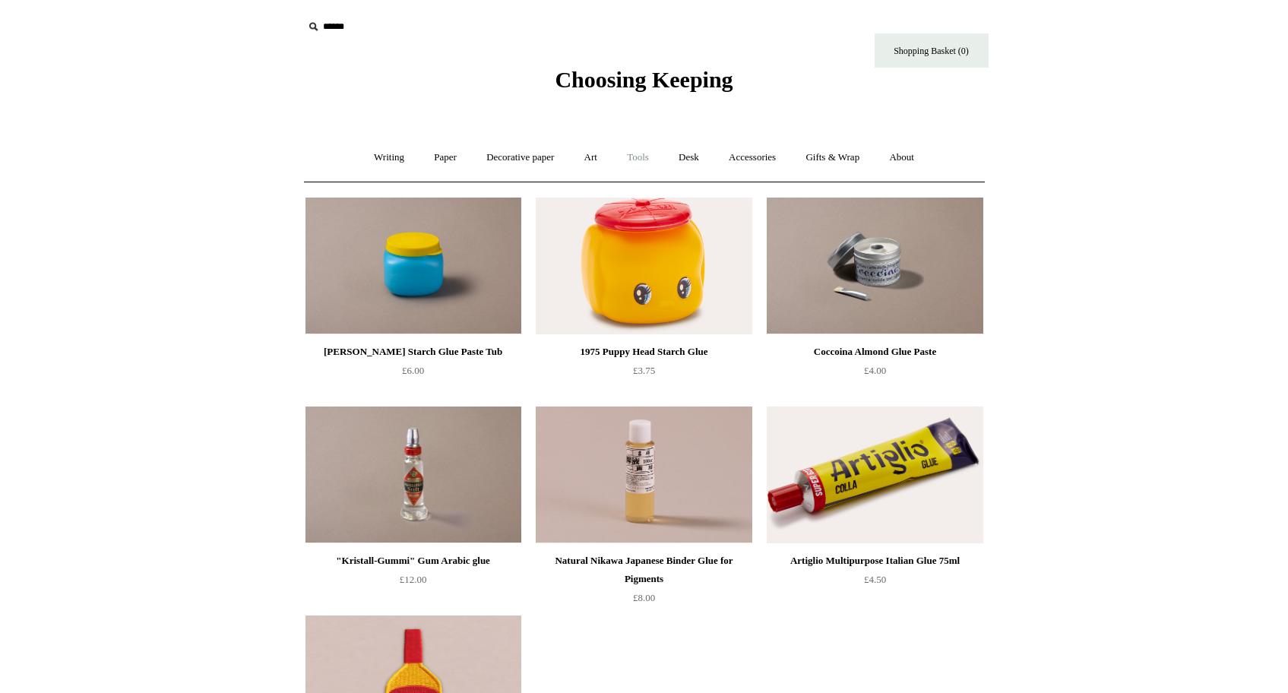
click at [640, 157] on link "Tools +" at bounding box center [637, 158] width 49 height 40
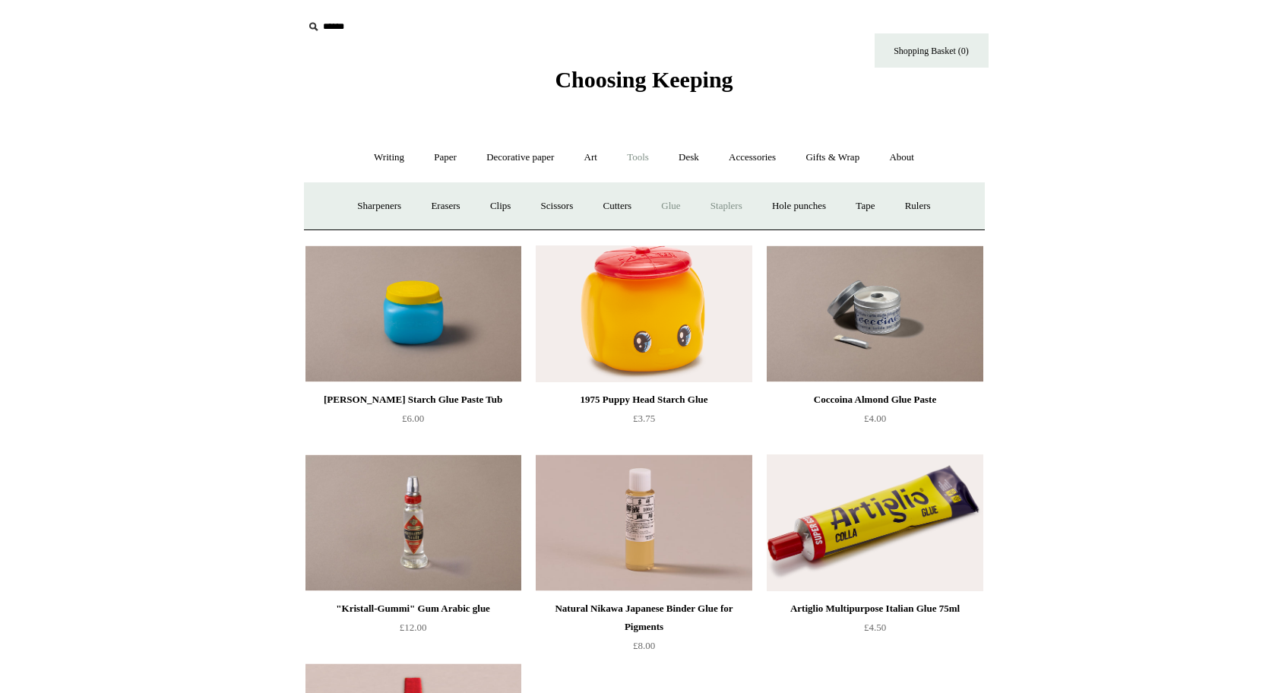
click at [721, 207] on link "Staplers +" at bounding box center [726, 206] width 59 height 40
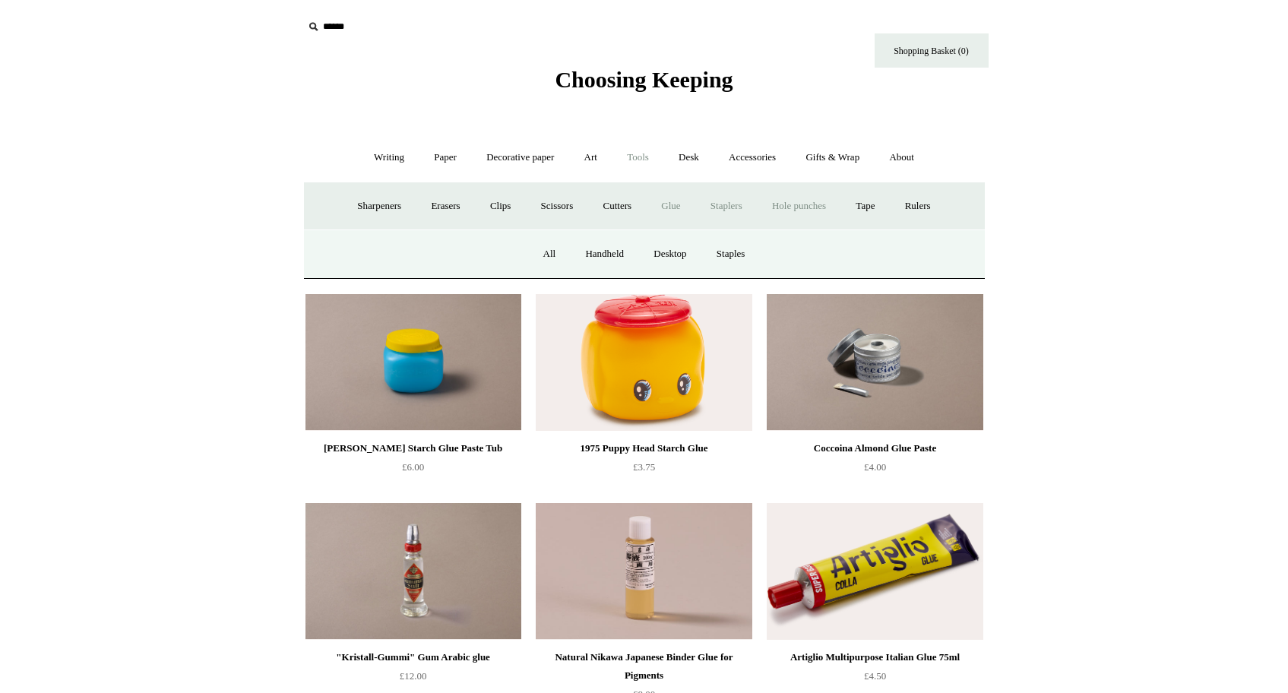
click at [787, 205] on link "Hole punches" at bounding box center [798, 206] width 81 height 40
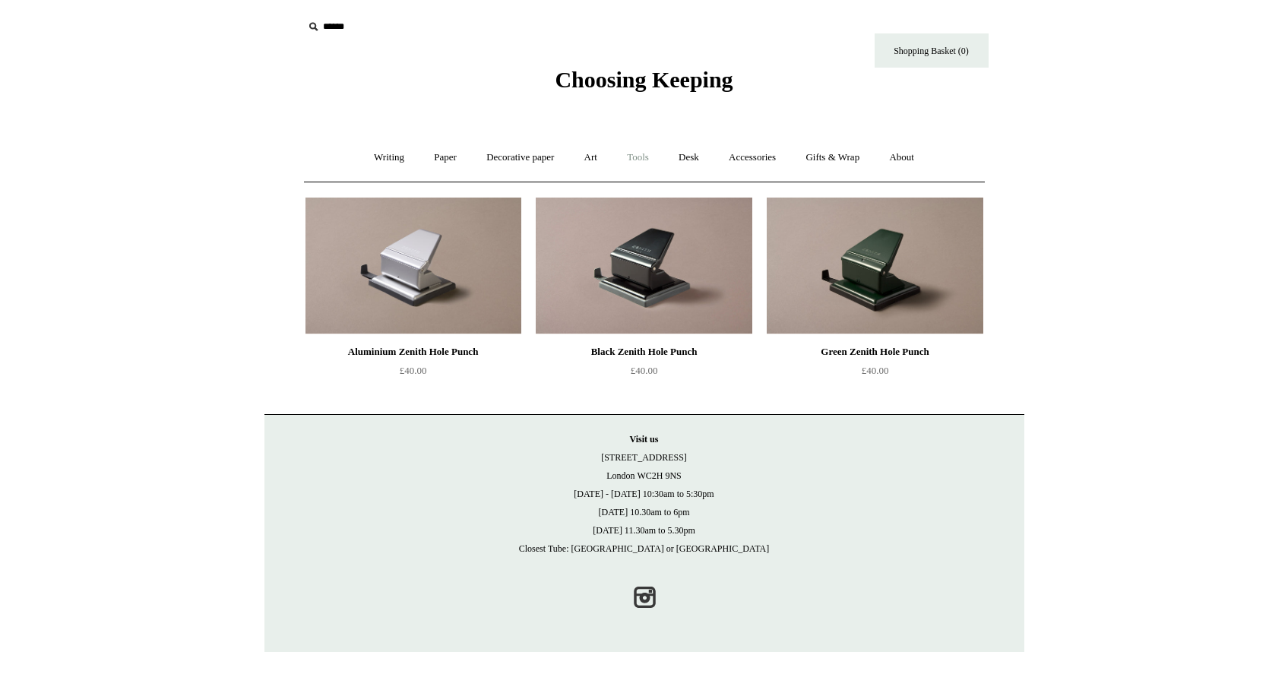
click at [636, 156] on link "Tools +" at bounding box center [637, 158] width 49 height 40
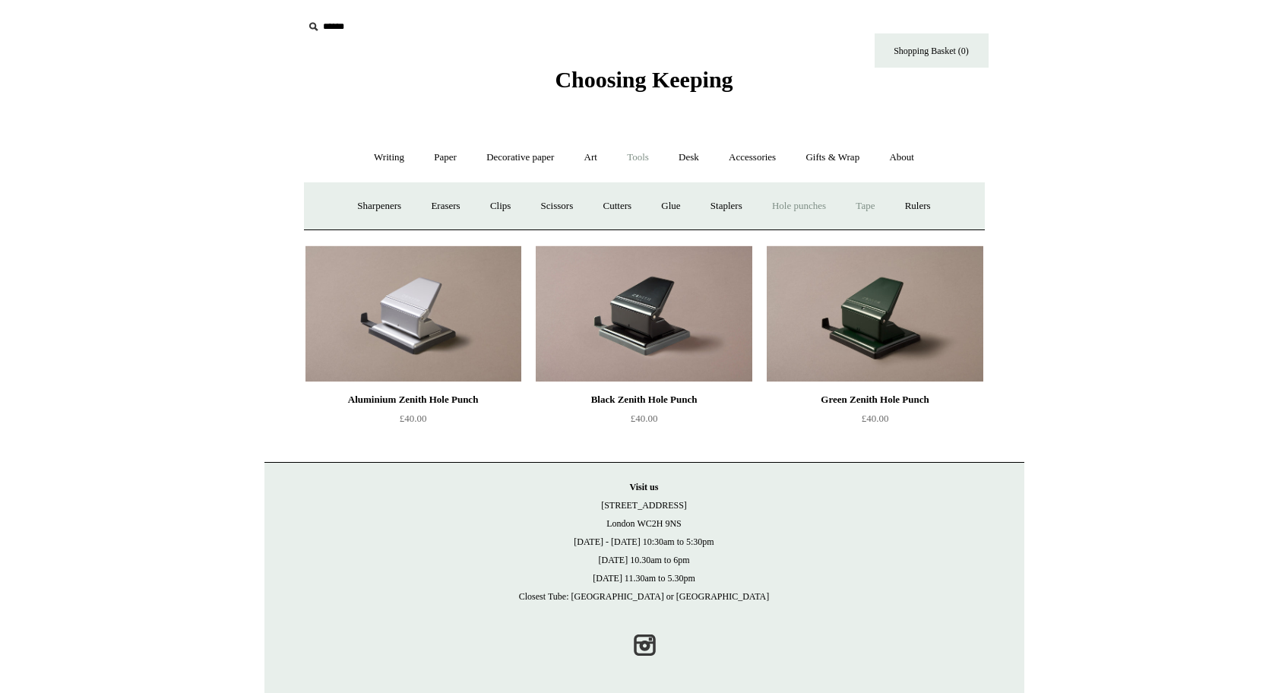
click at [880, 207] on link "Tape +" at bounding box center [865, 206] width 46 height 40
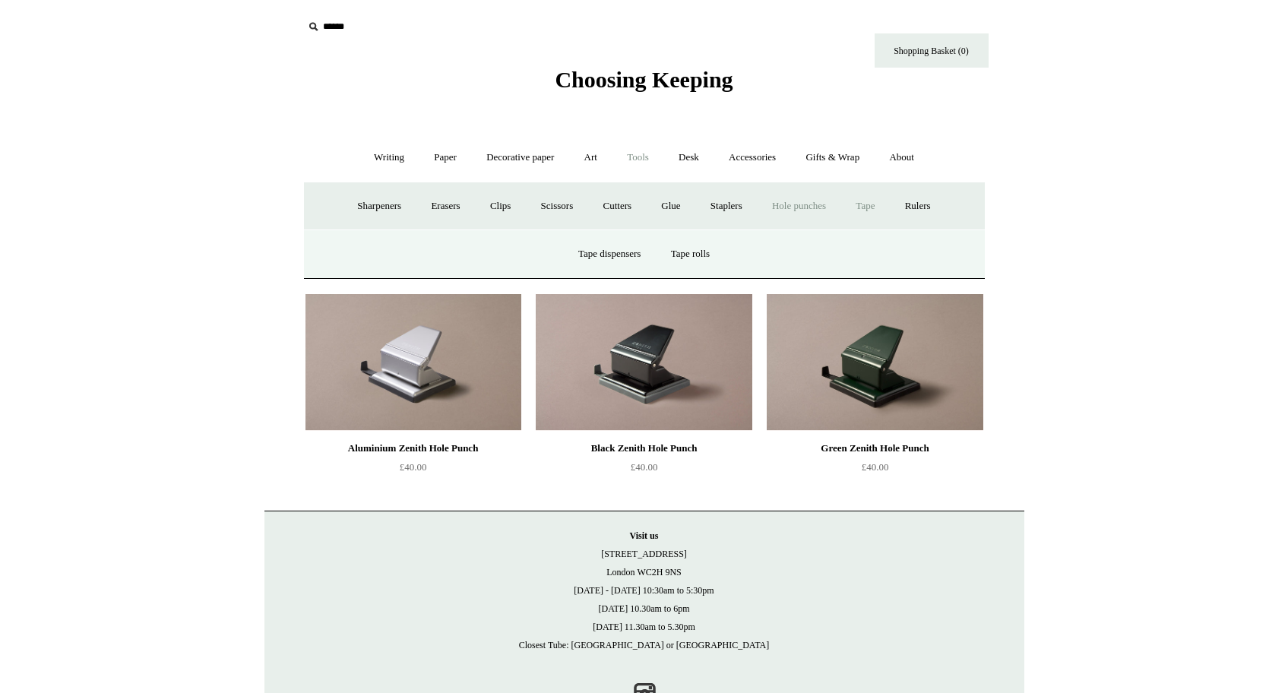
click at [880, 207] on link "Tape -" at bounding box center [865, 206] width 46 height 40
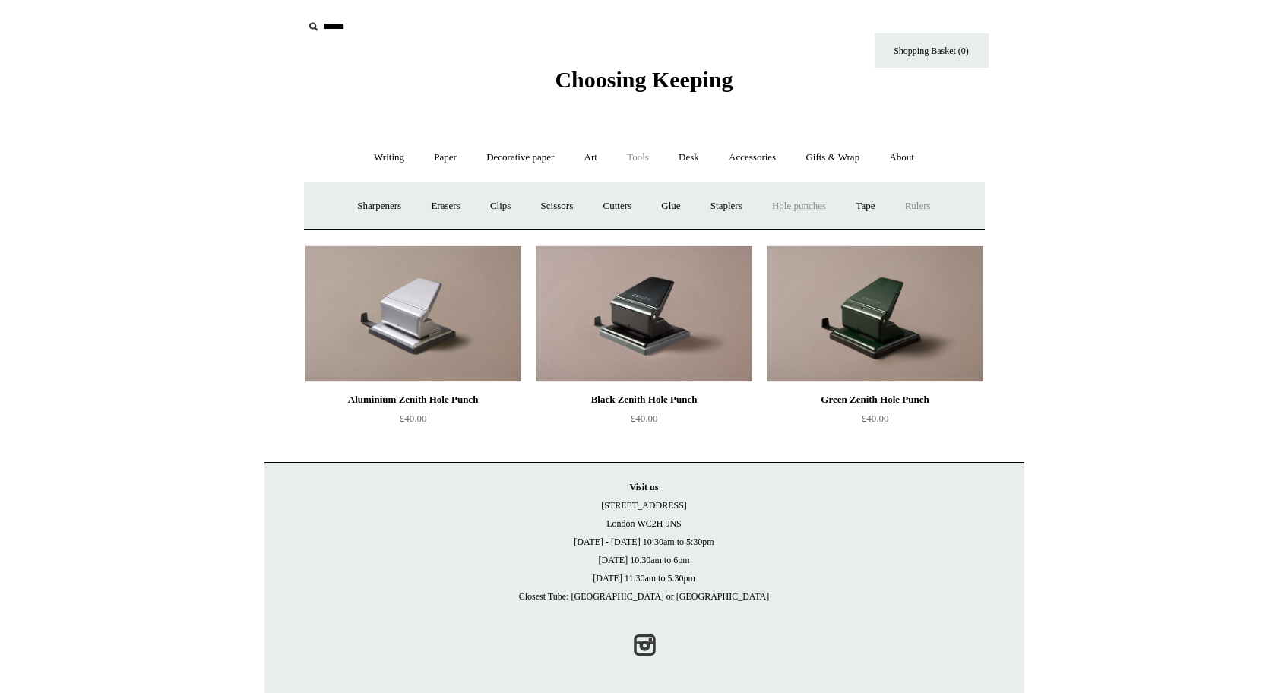
click at [939, 208] on link "Rulers" at bounding box center [917, 206] width 53 height 40
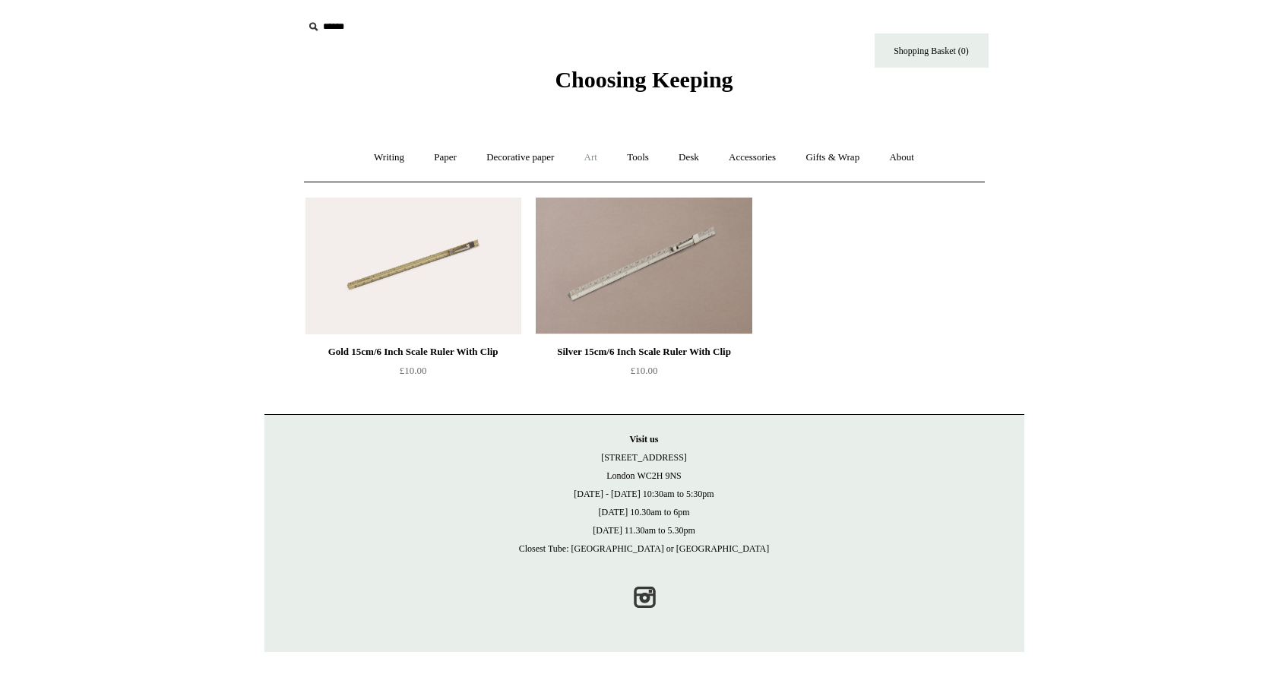
click at [584, 159] on link "Art +" at bounding box center [591, 158] width 40 height 40
